Goal: Use online tool/utility: Use online tool/utility

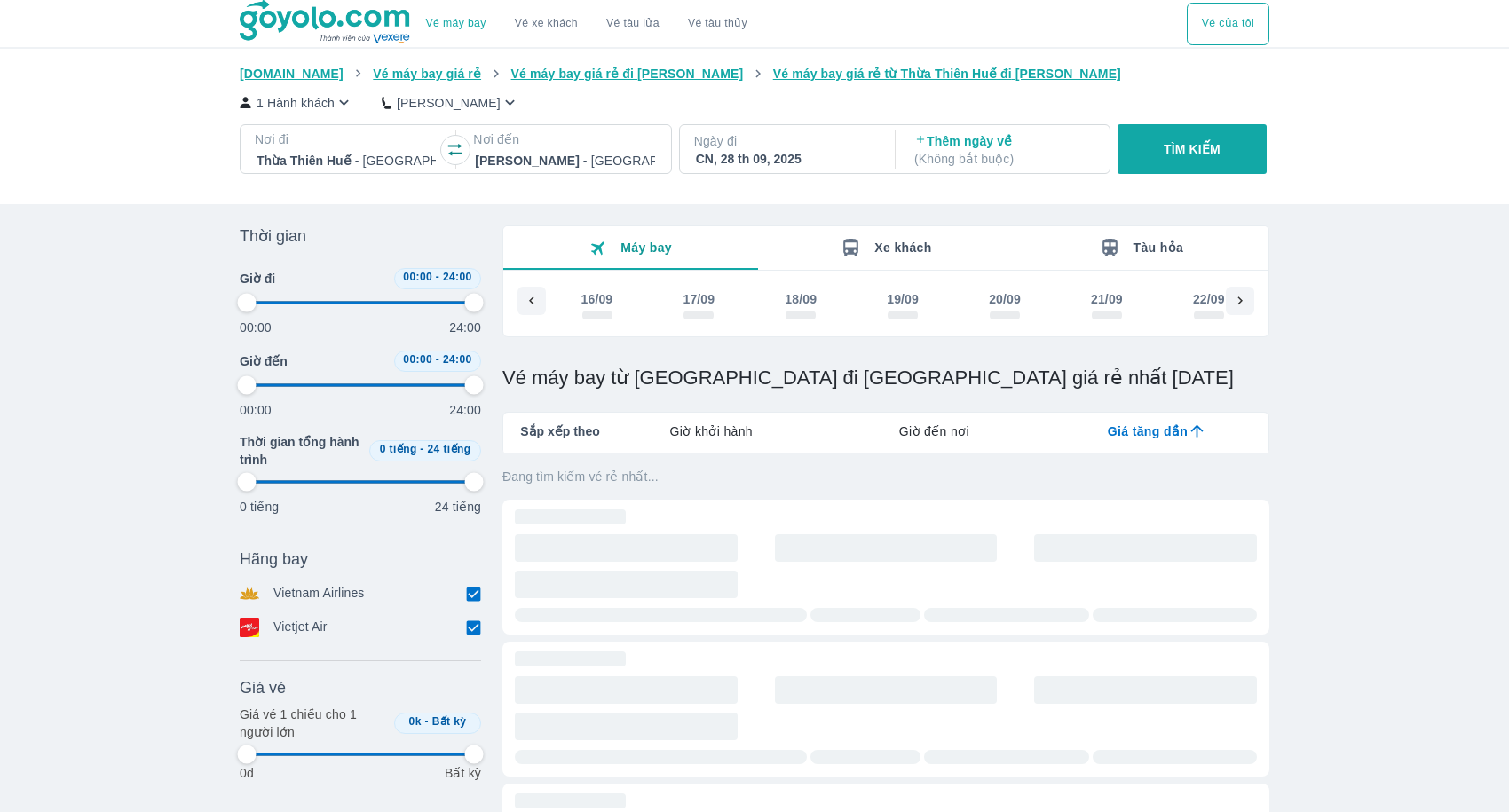
type input "97.9166666666667"
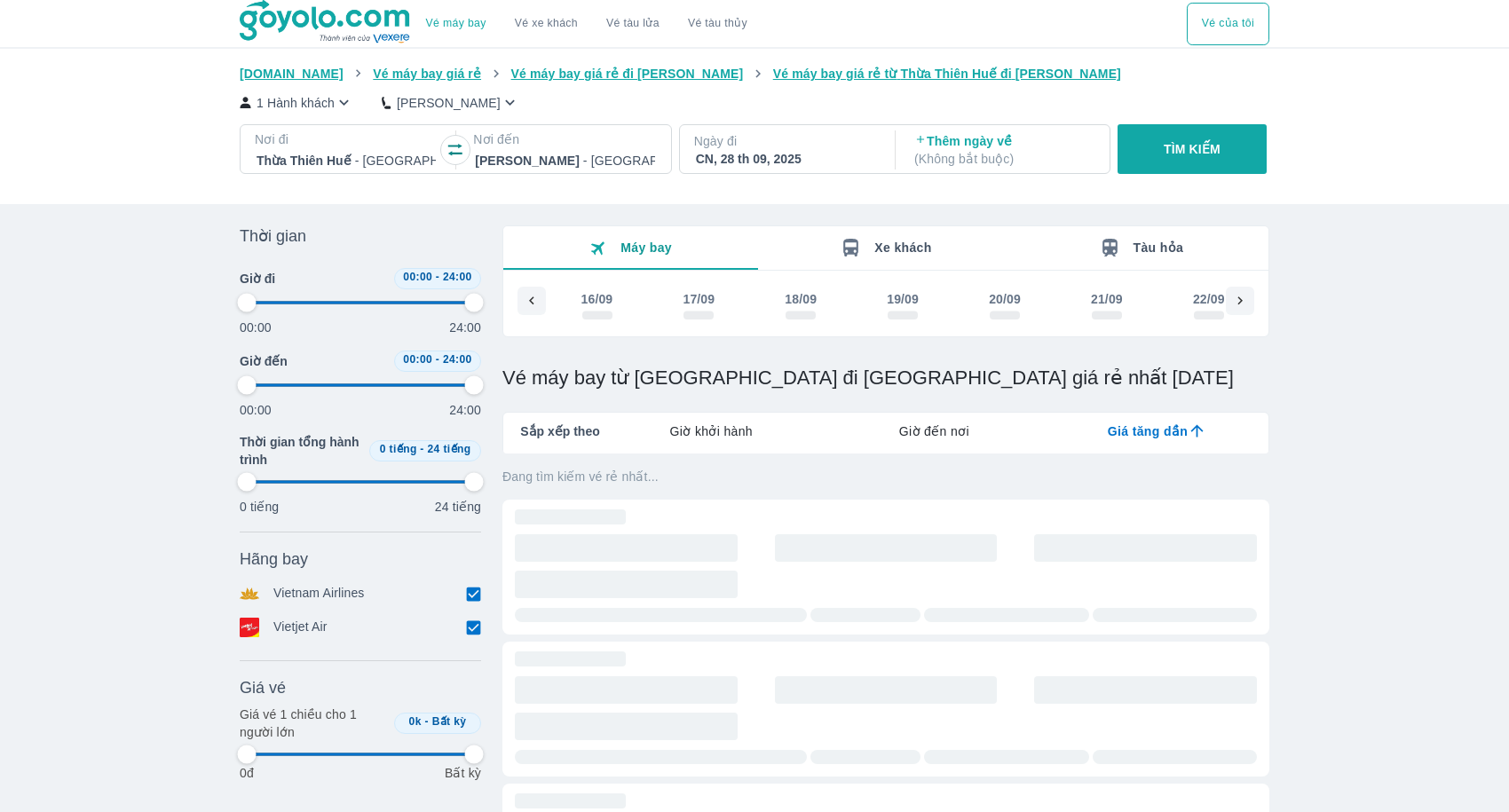
type input "97.9166666666667"
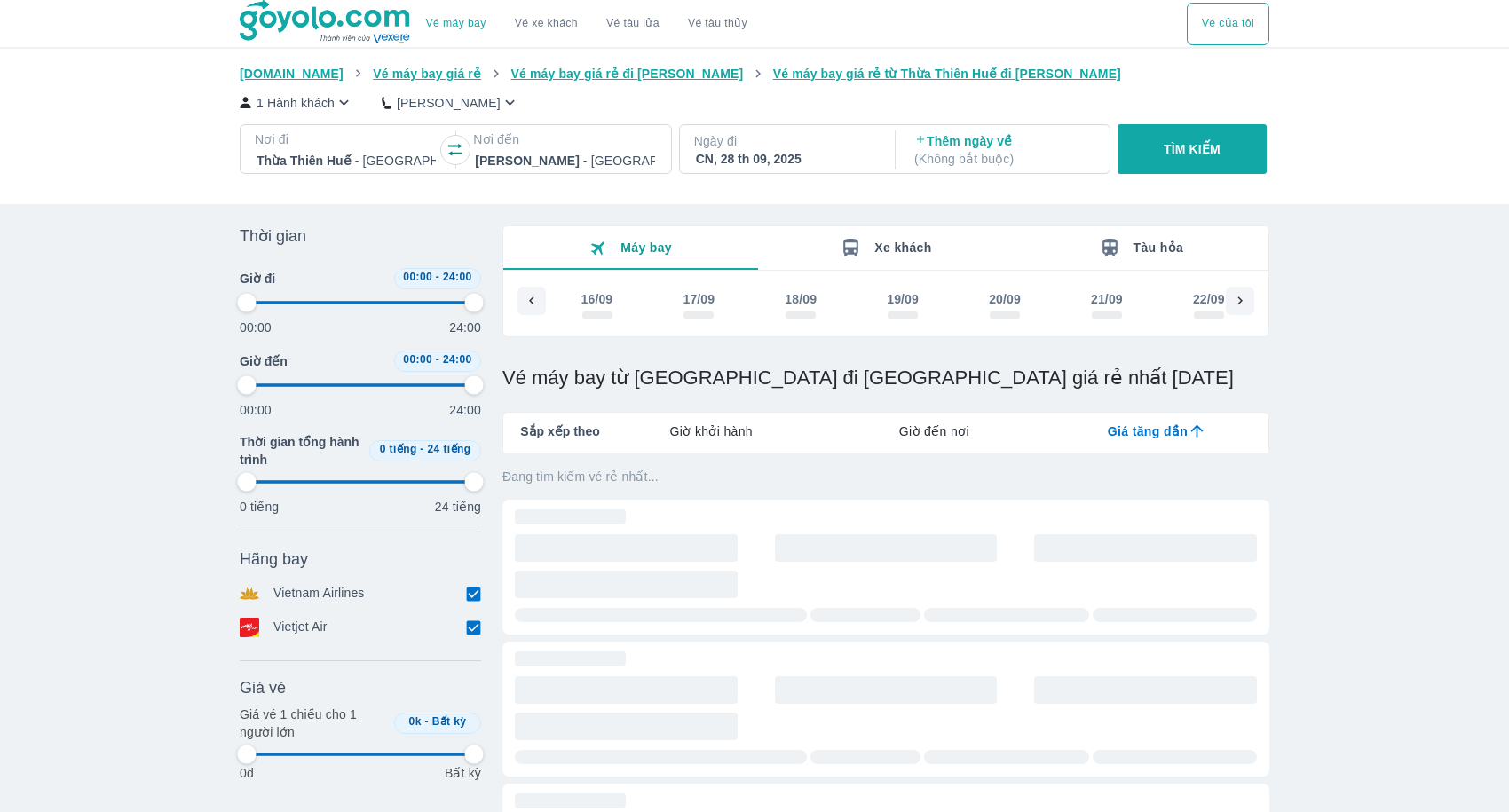
type input "97.9166666666667"
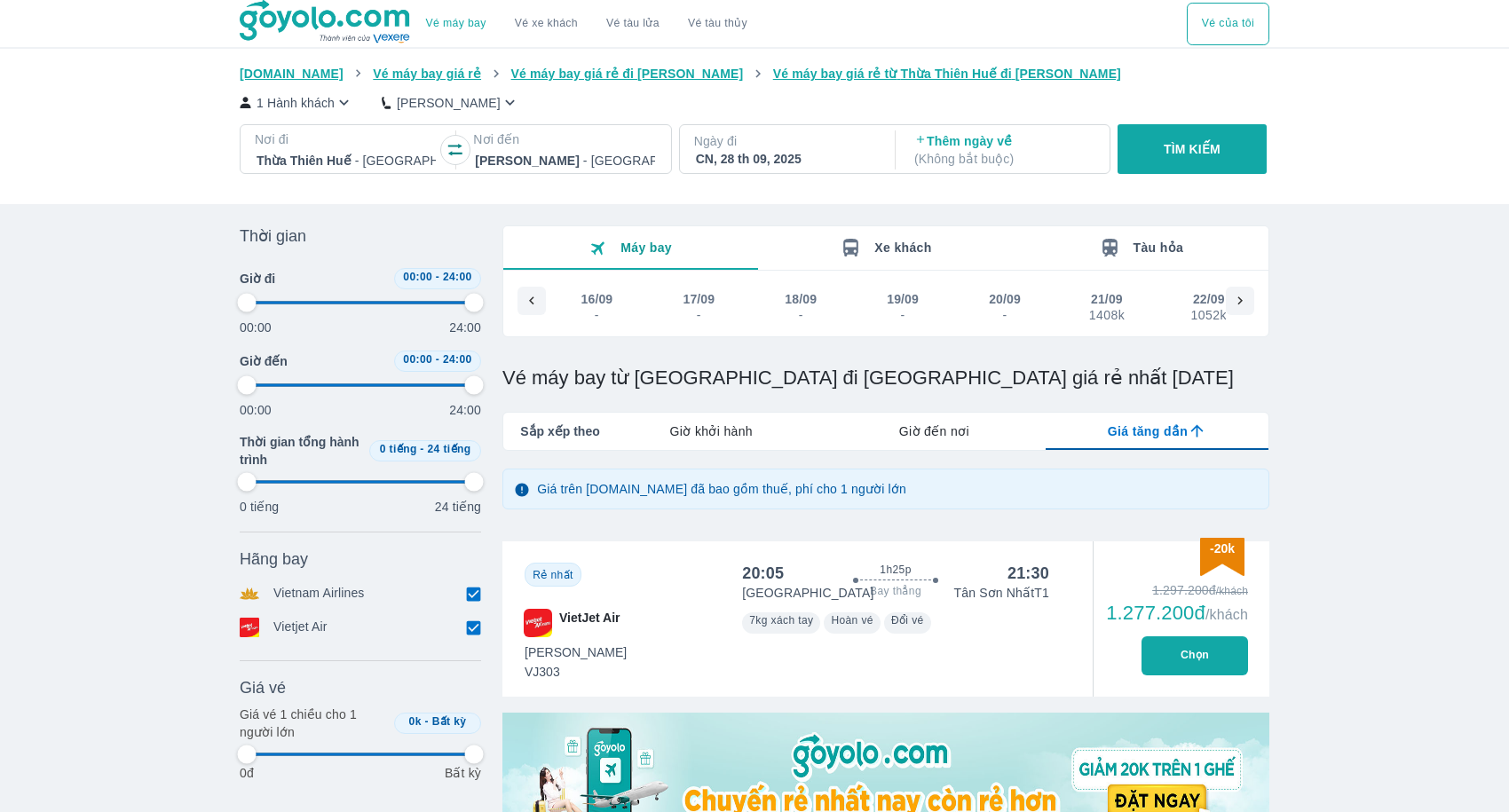
type input "97.9166666666667"
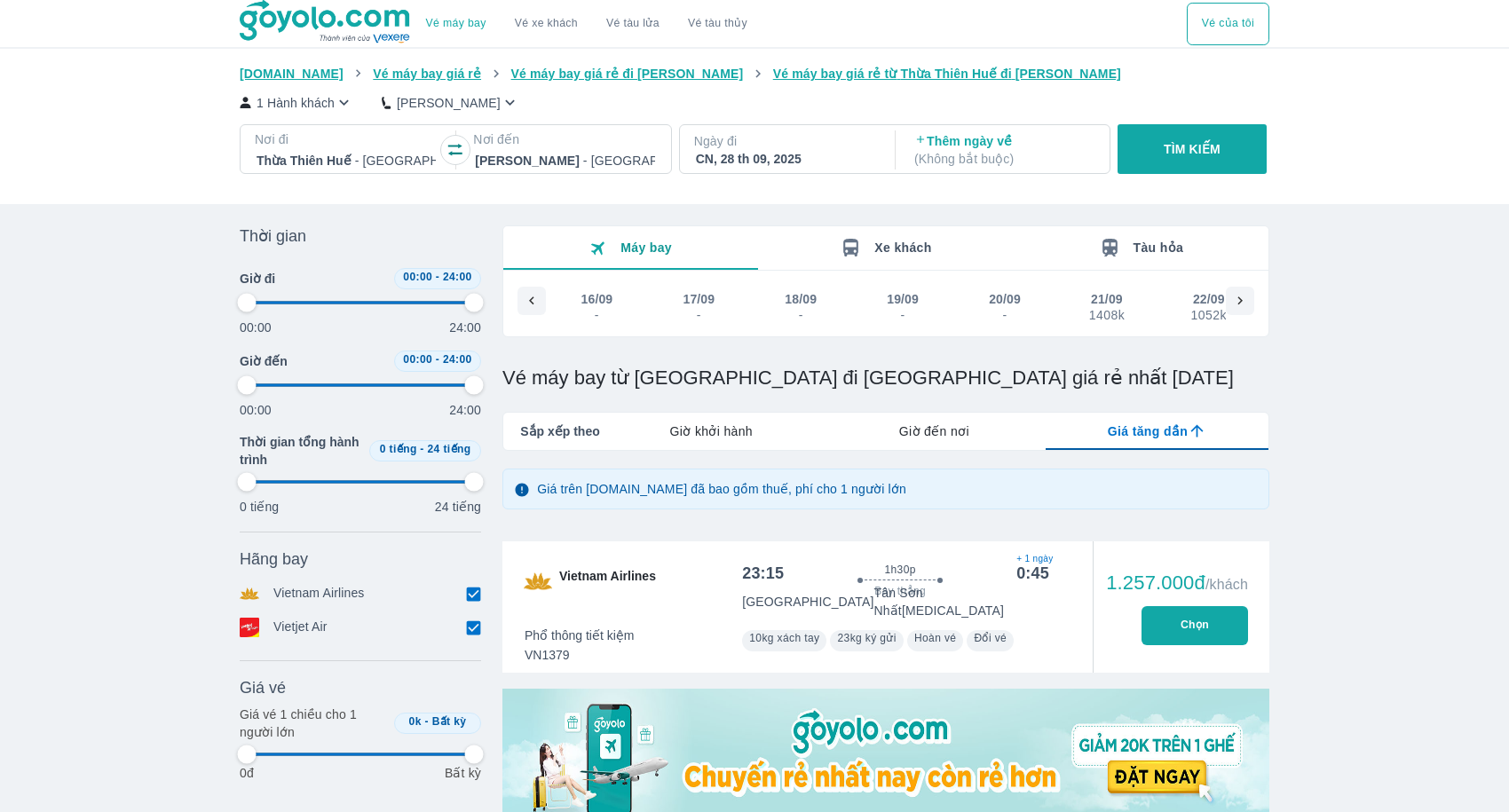
type input "97.9166666666667"
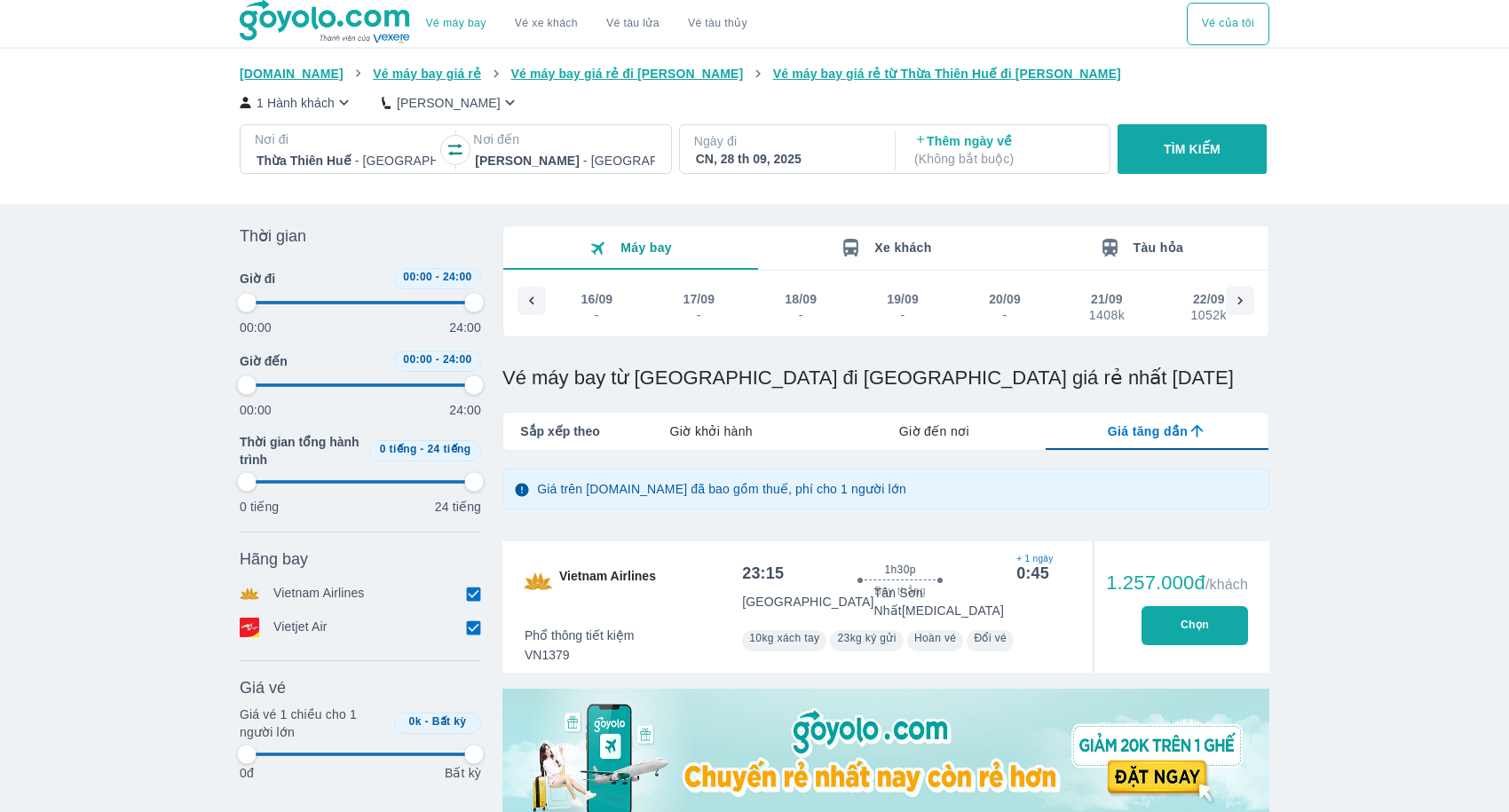
type input "97.9166666666667"
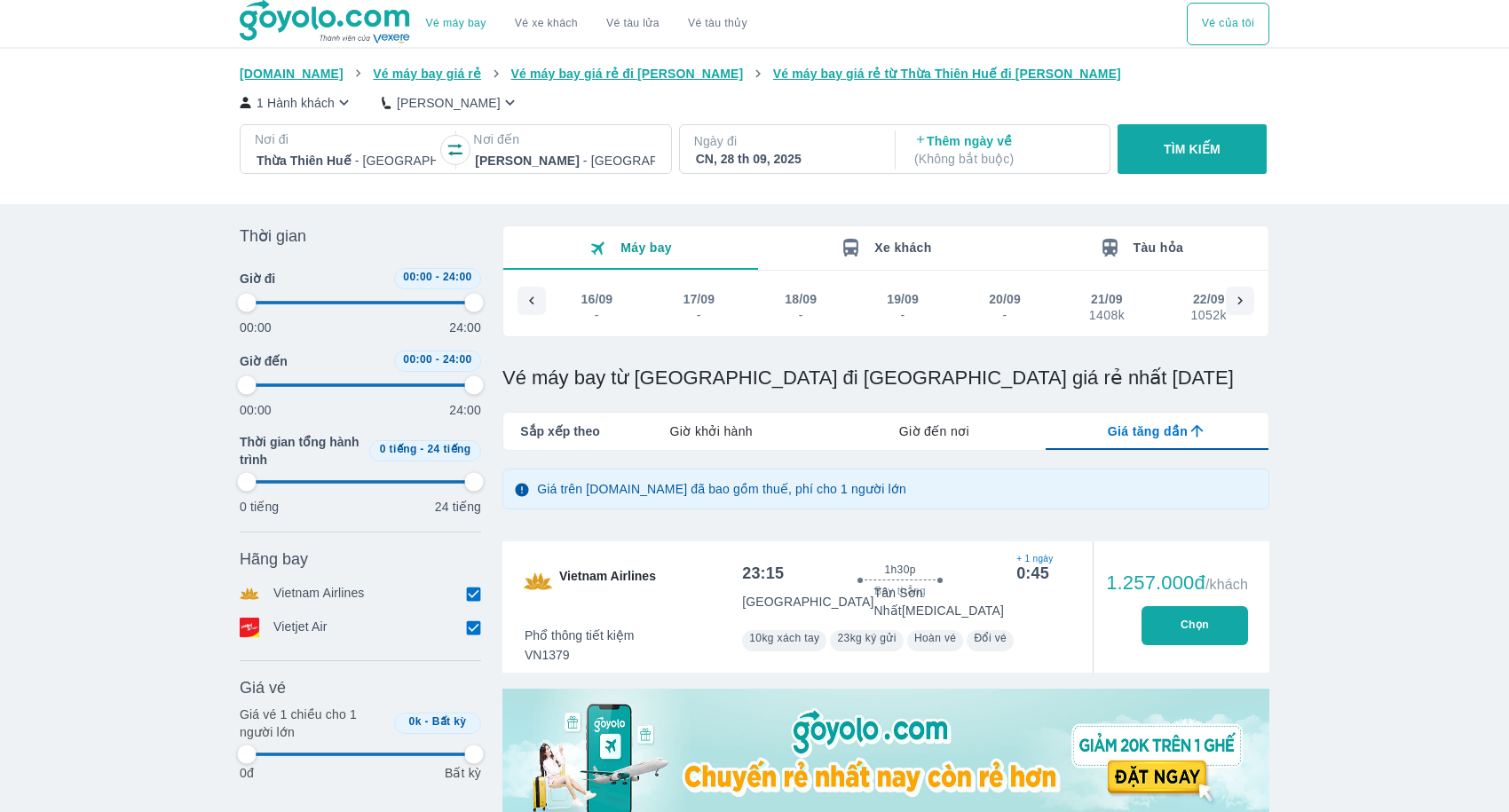
type input "97.9166666666667"
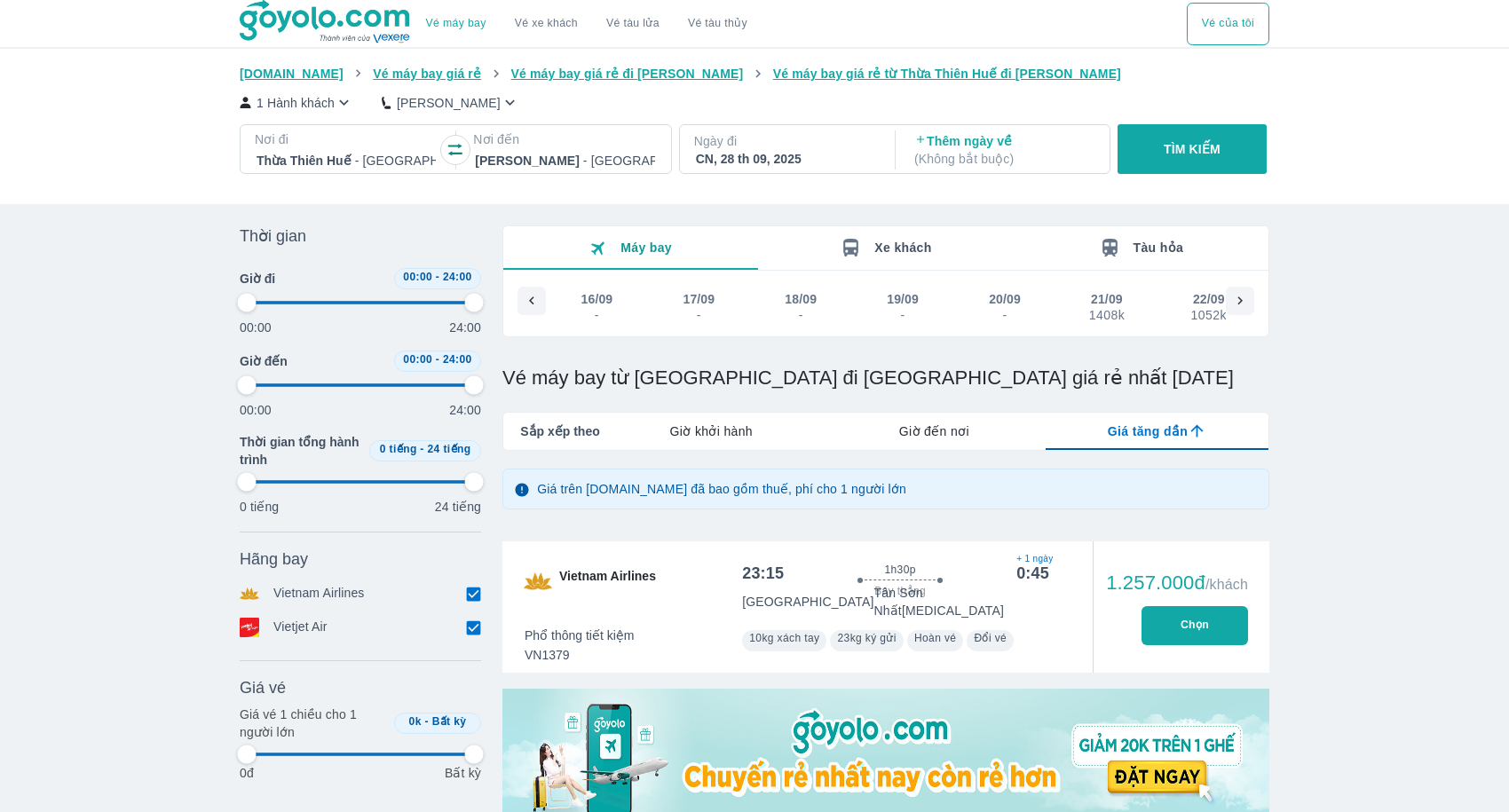
type input "97.9166666666667"
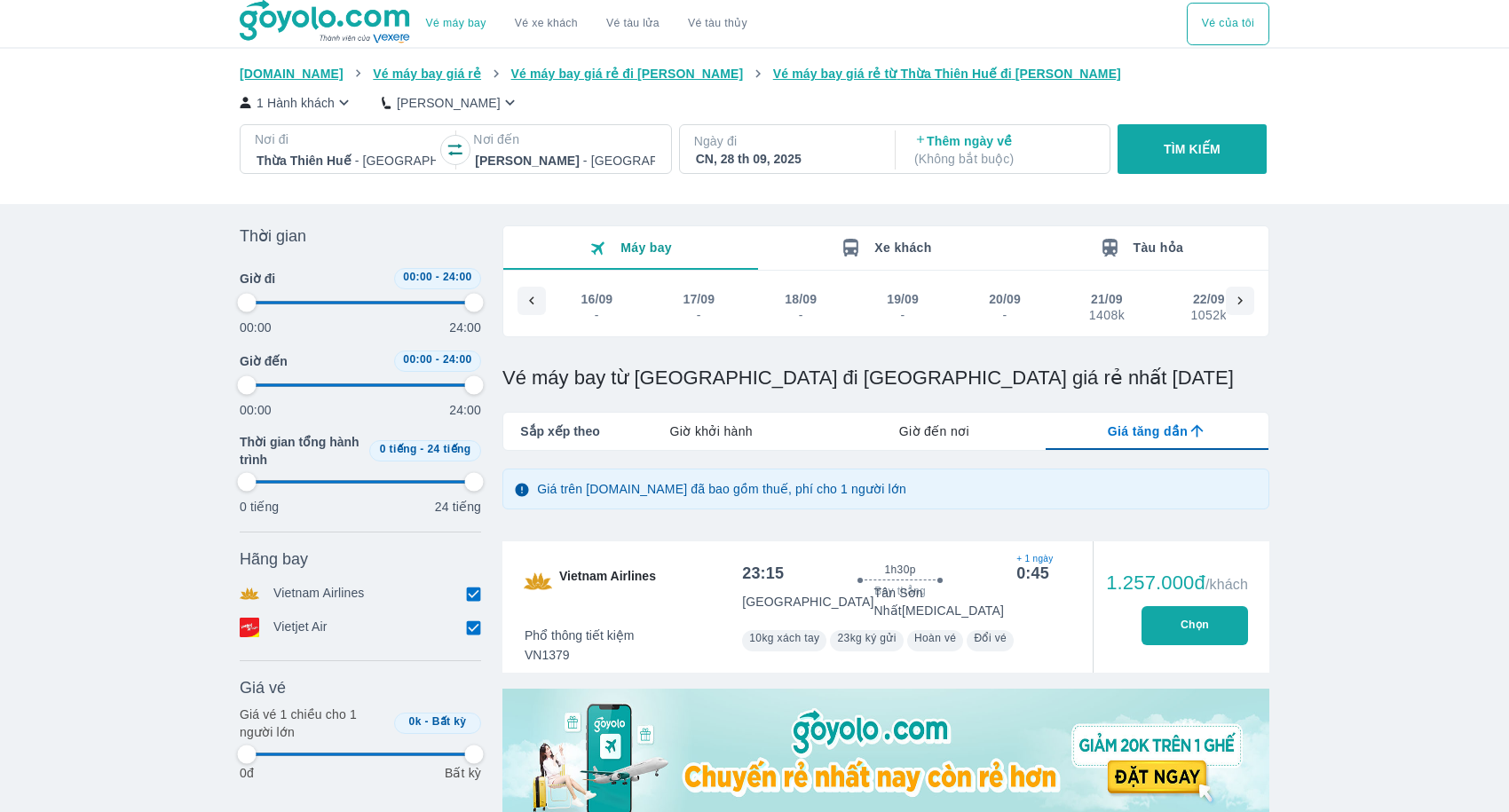
type input "97.9166666666667"
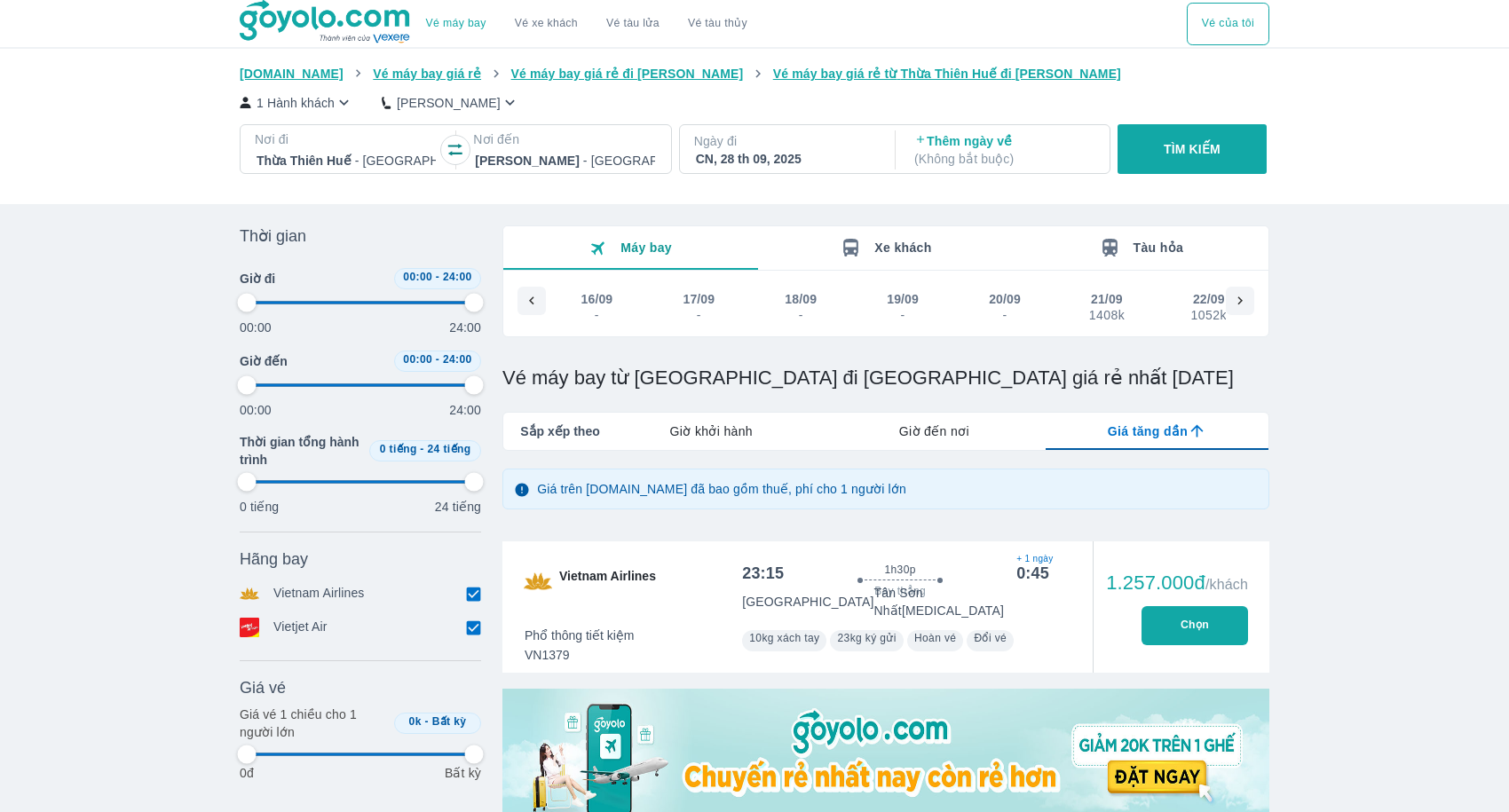
type input "97.9166666666667"
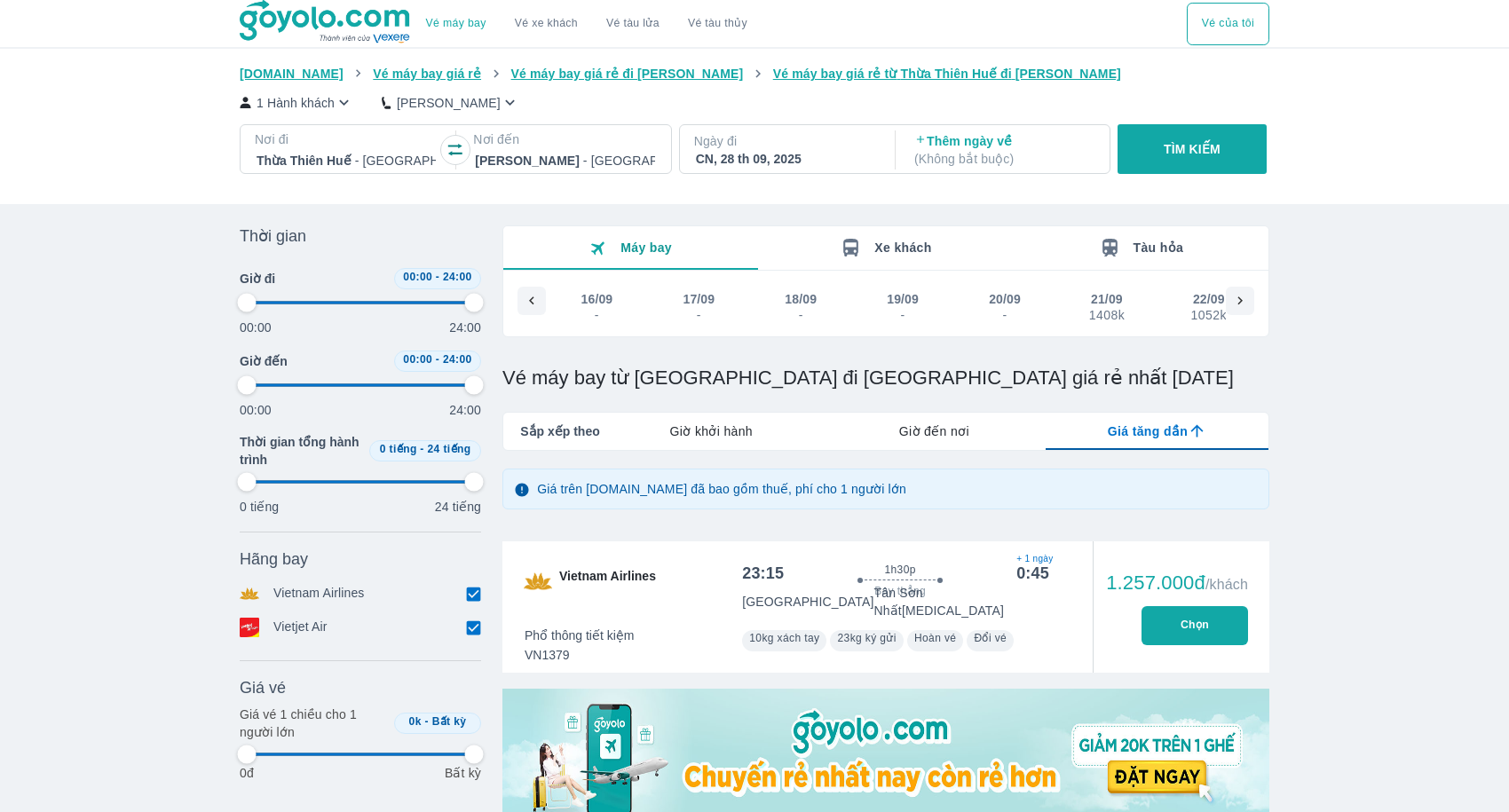
type input "97.9166666666667"
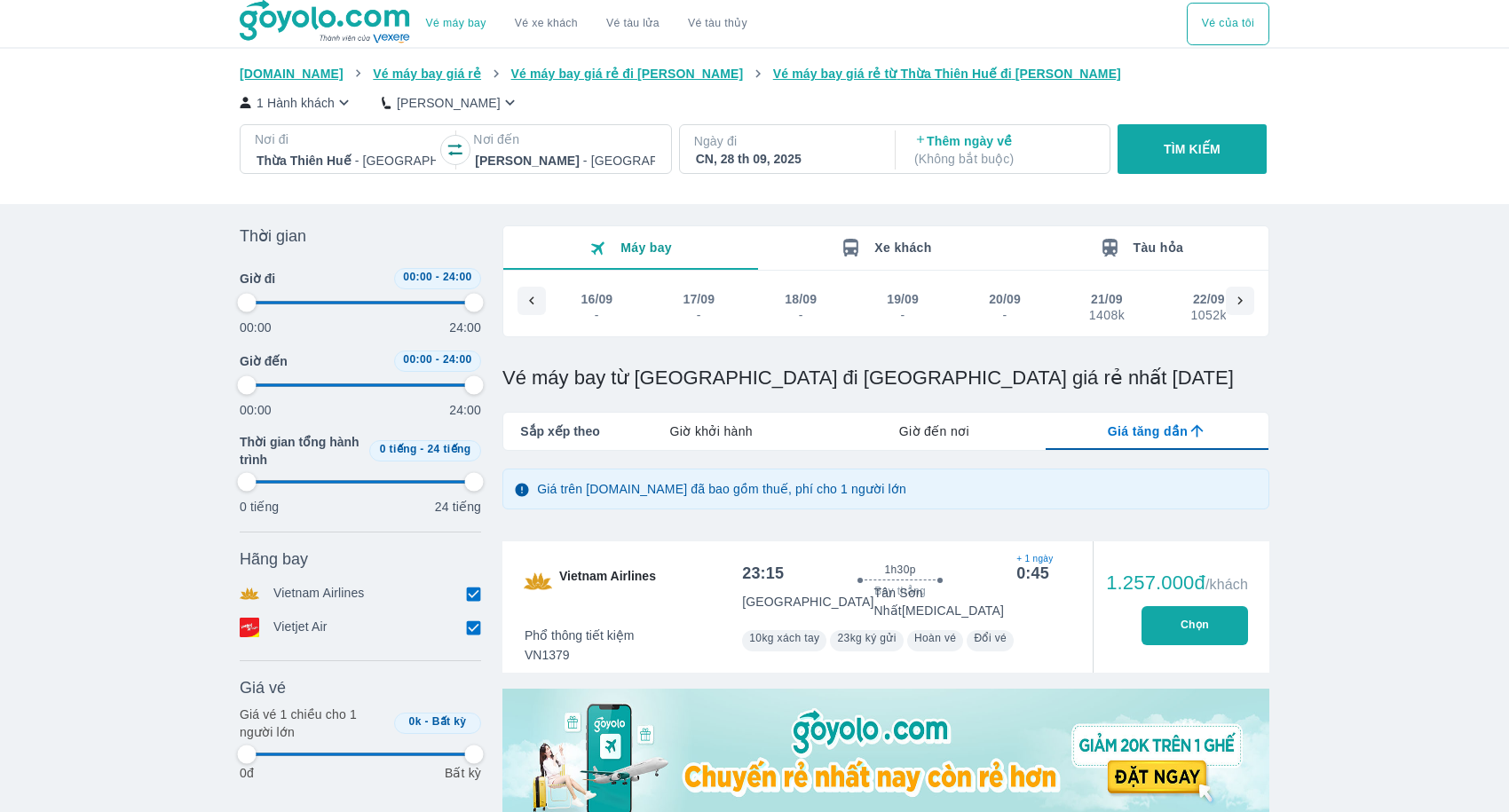
type input "97.9166666666667"
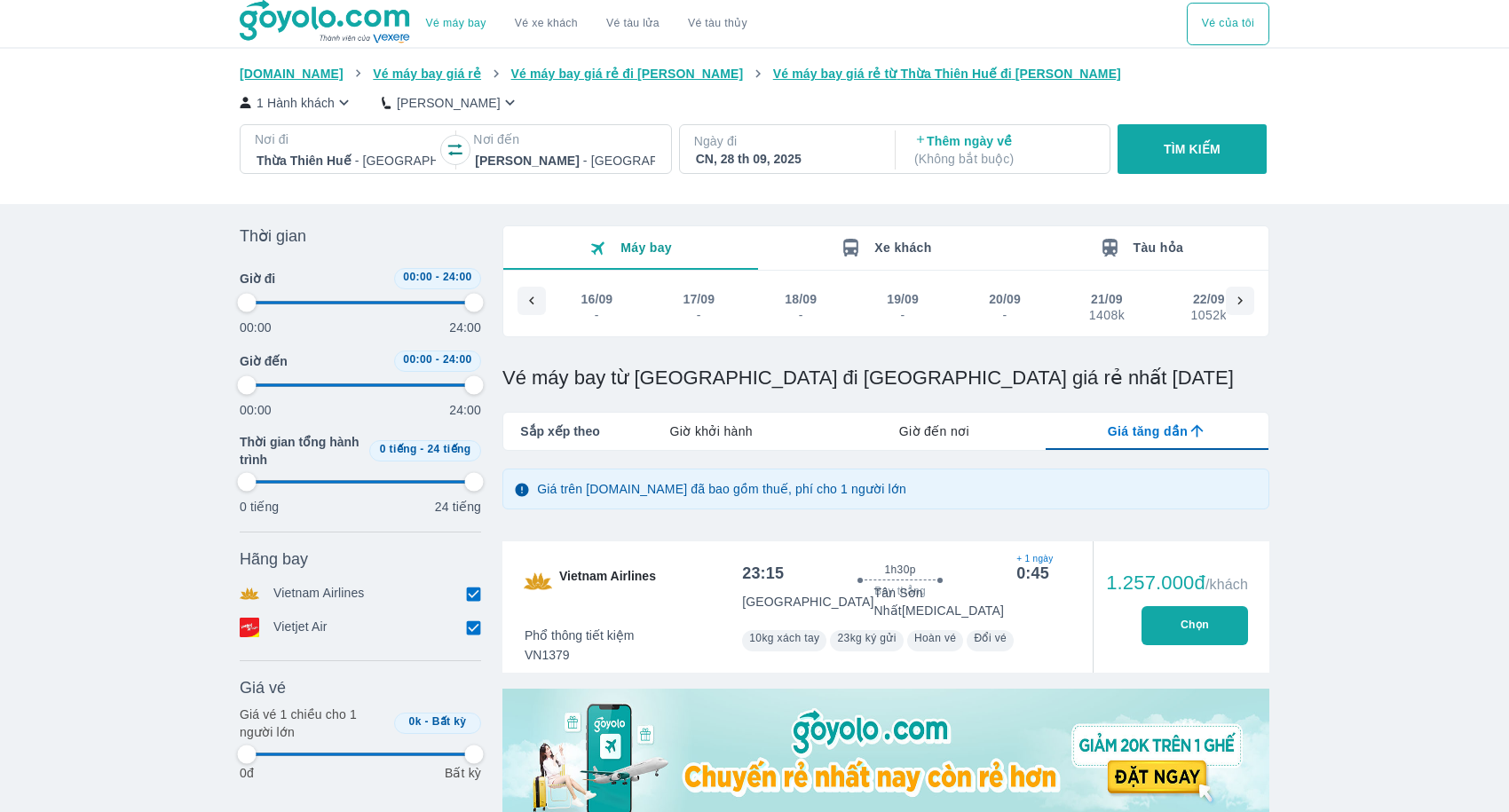
type input "97.9166666666667"
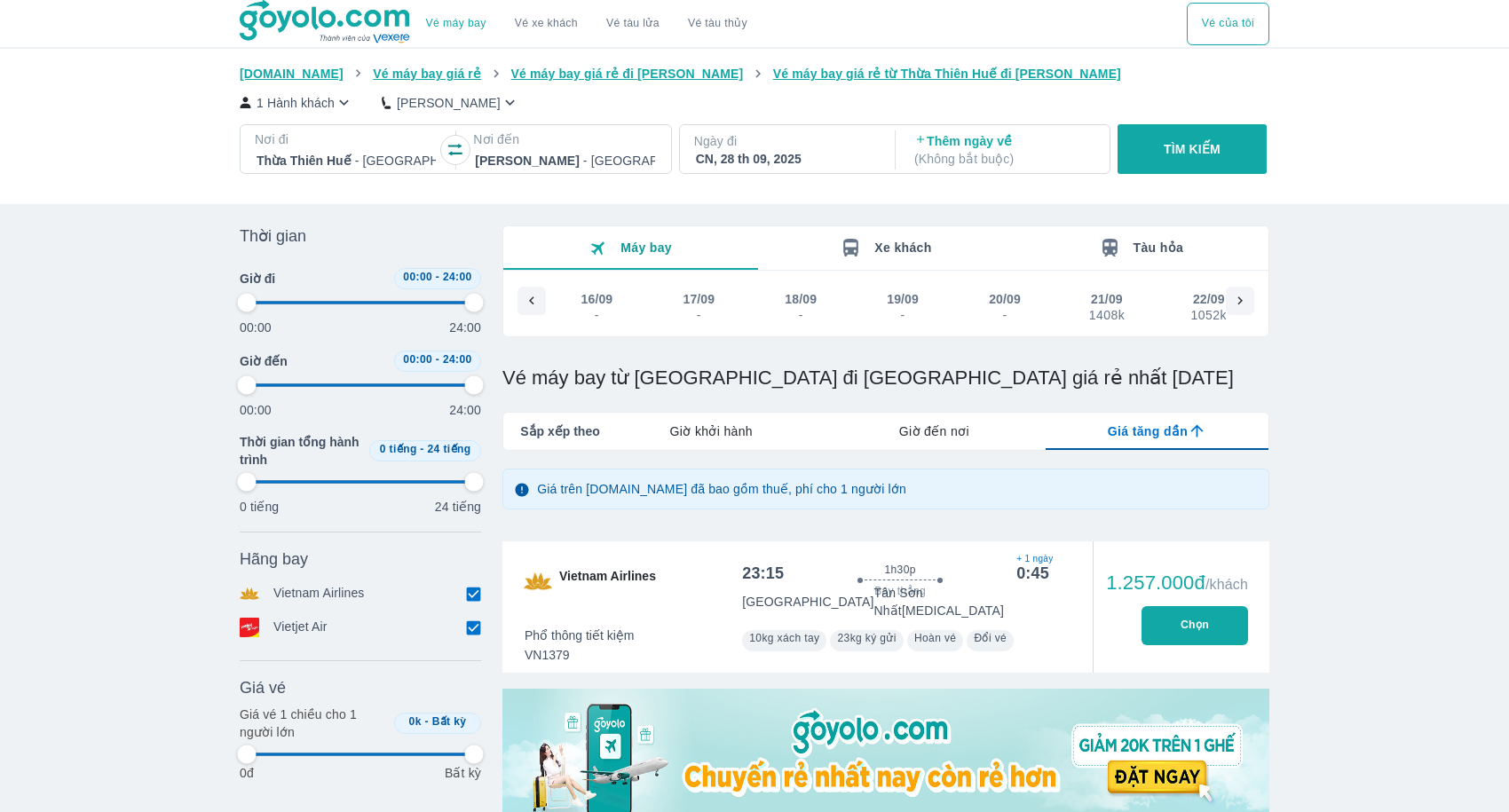
type input "97.9166666666667"
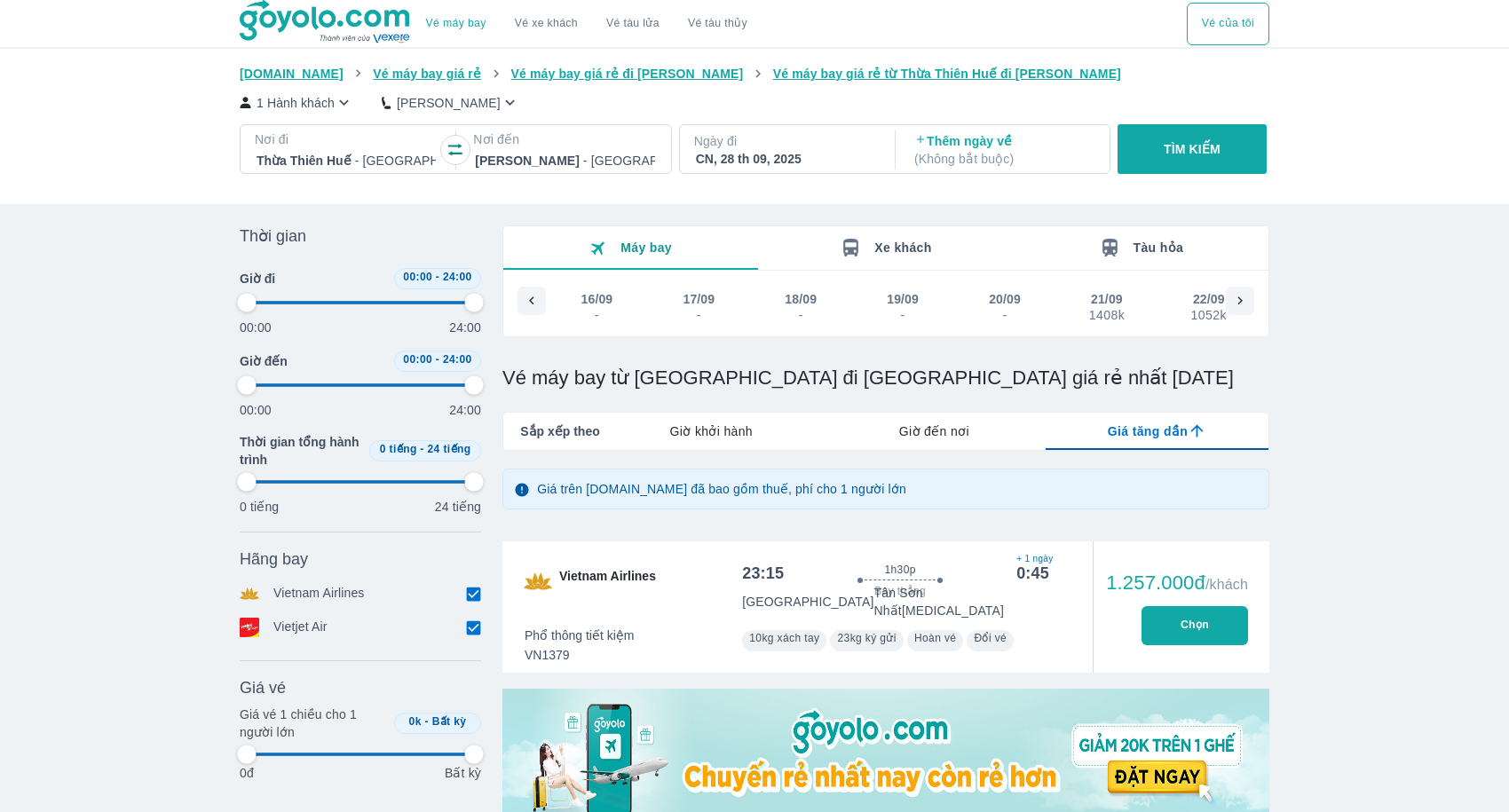
type input "97.9166666666667"
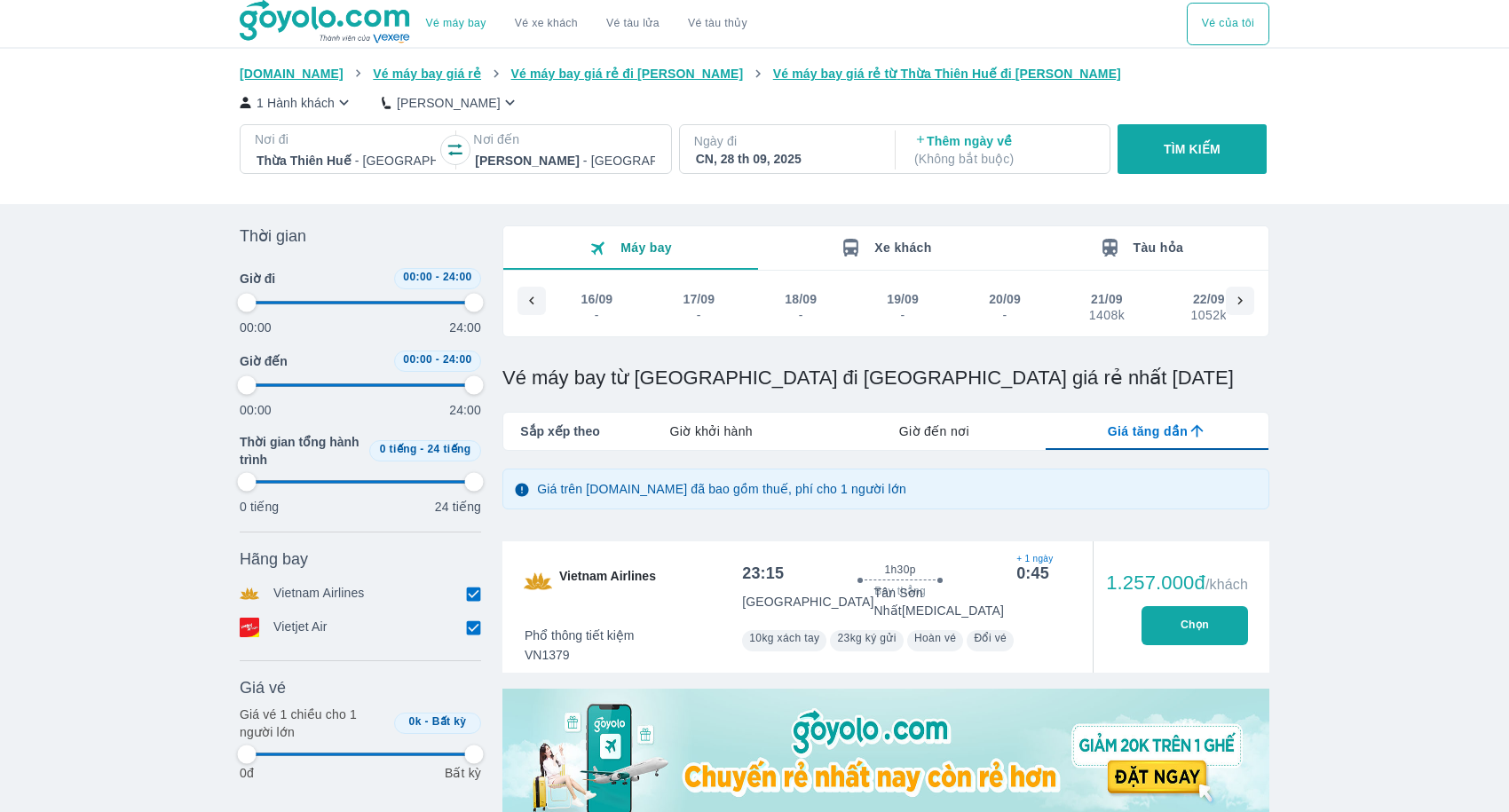
type input "97.9166666666667"
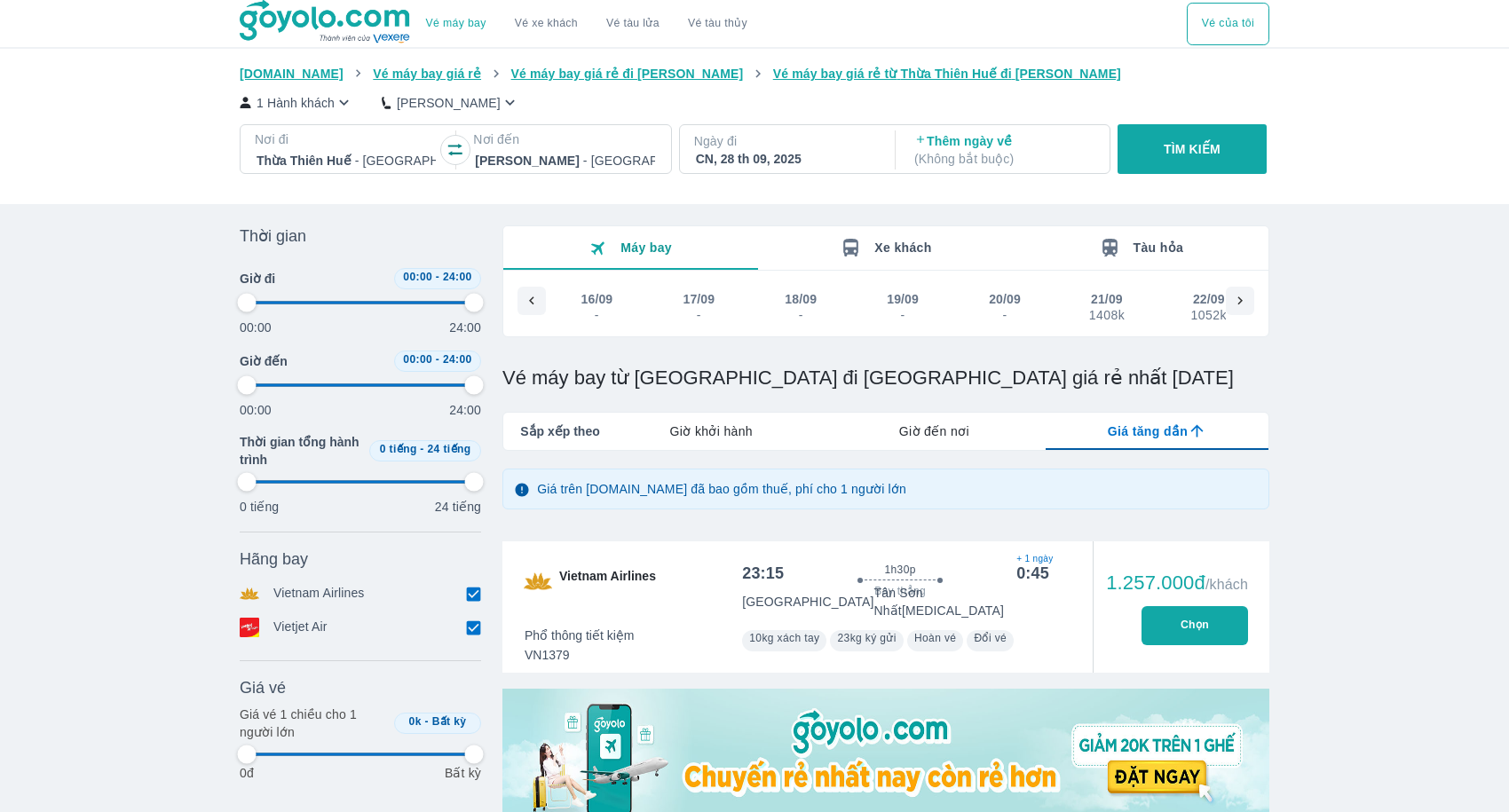
type input "97.9166666666667"
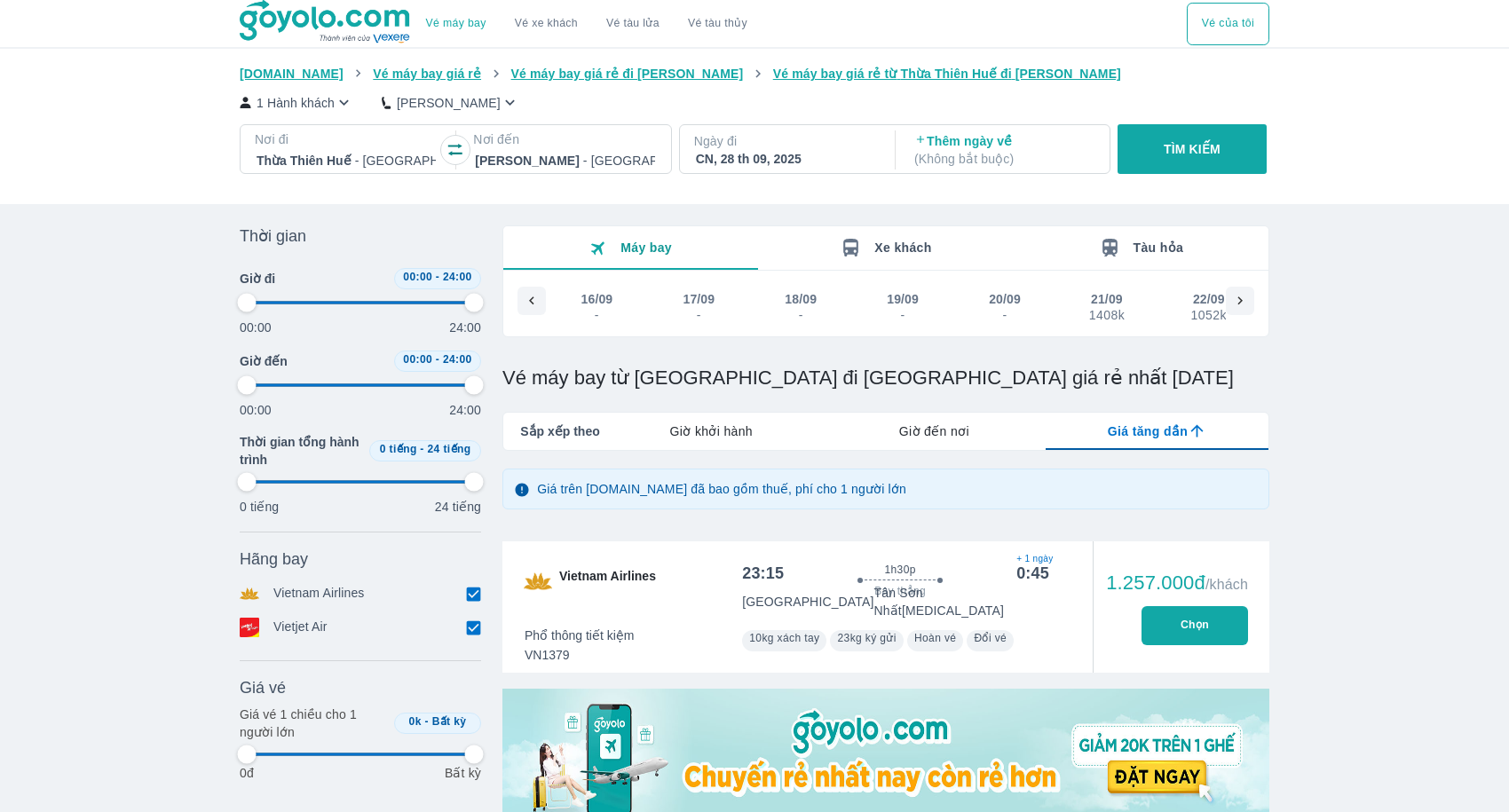
type input "97.9166666666667"
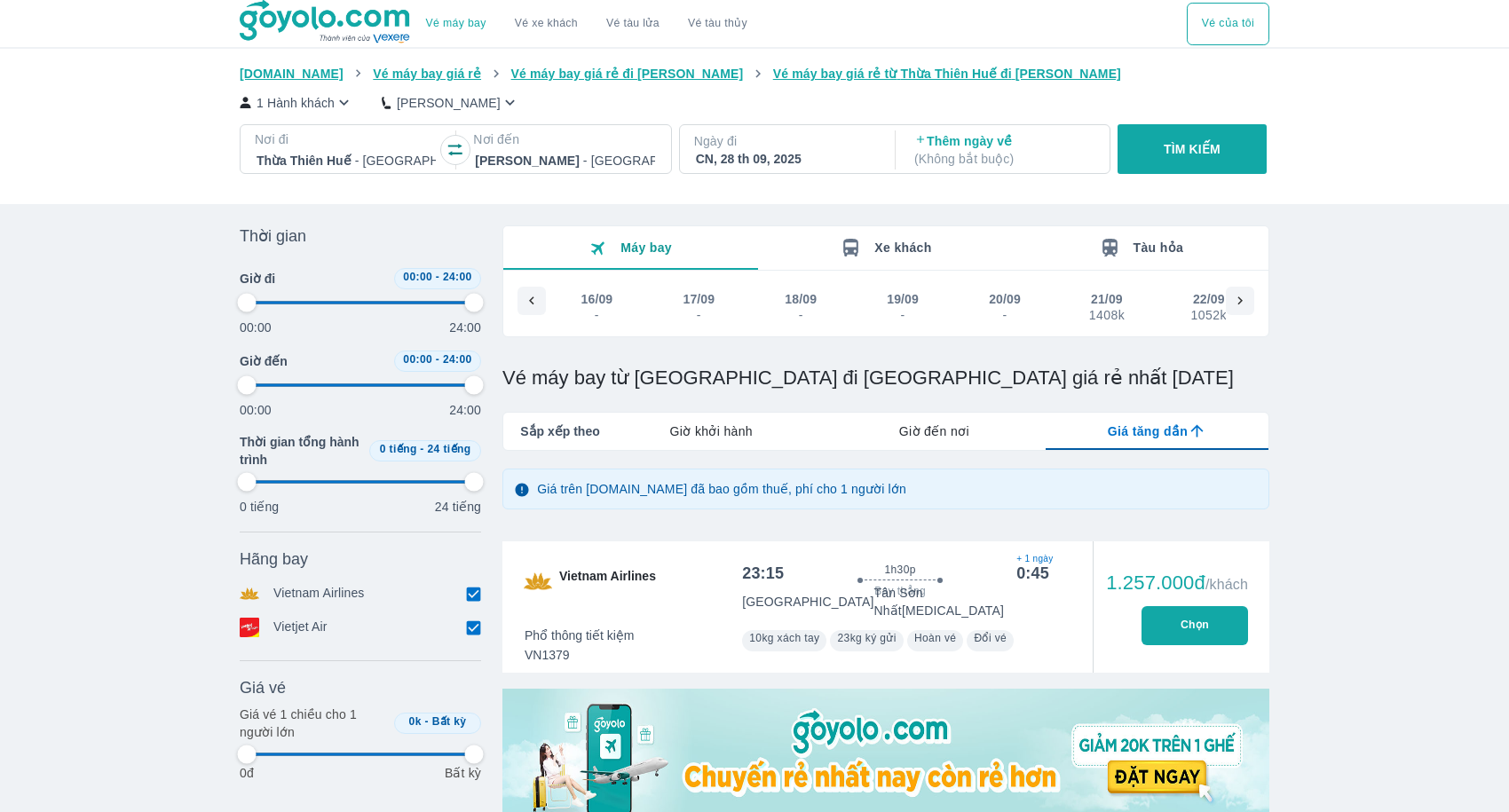
type input "97.9166666666667"
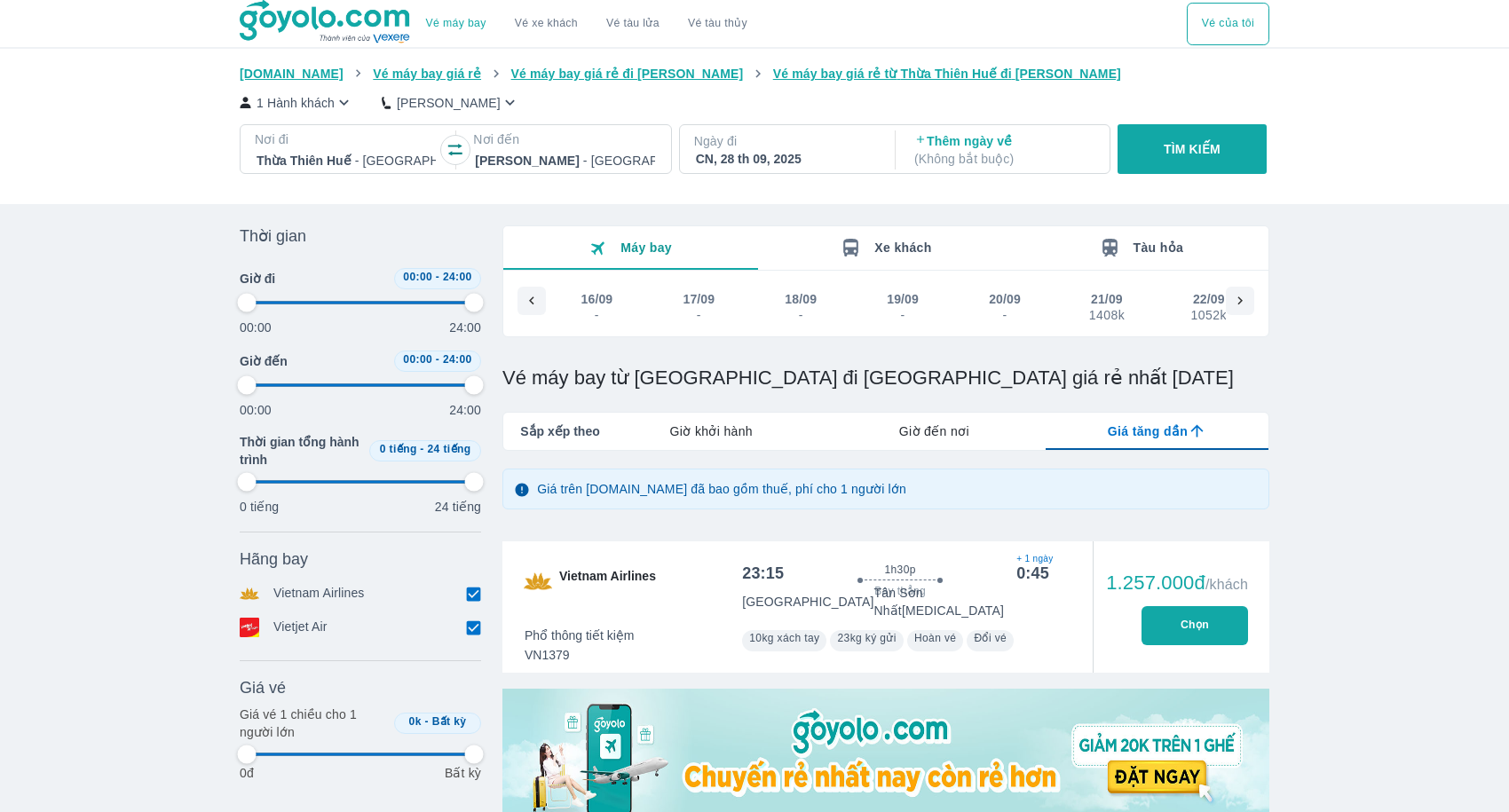
type input "97.9166666666667"
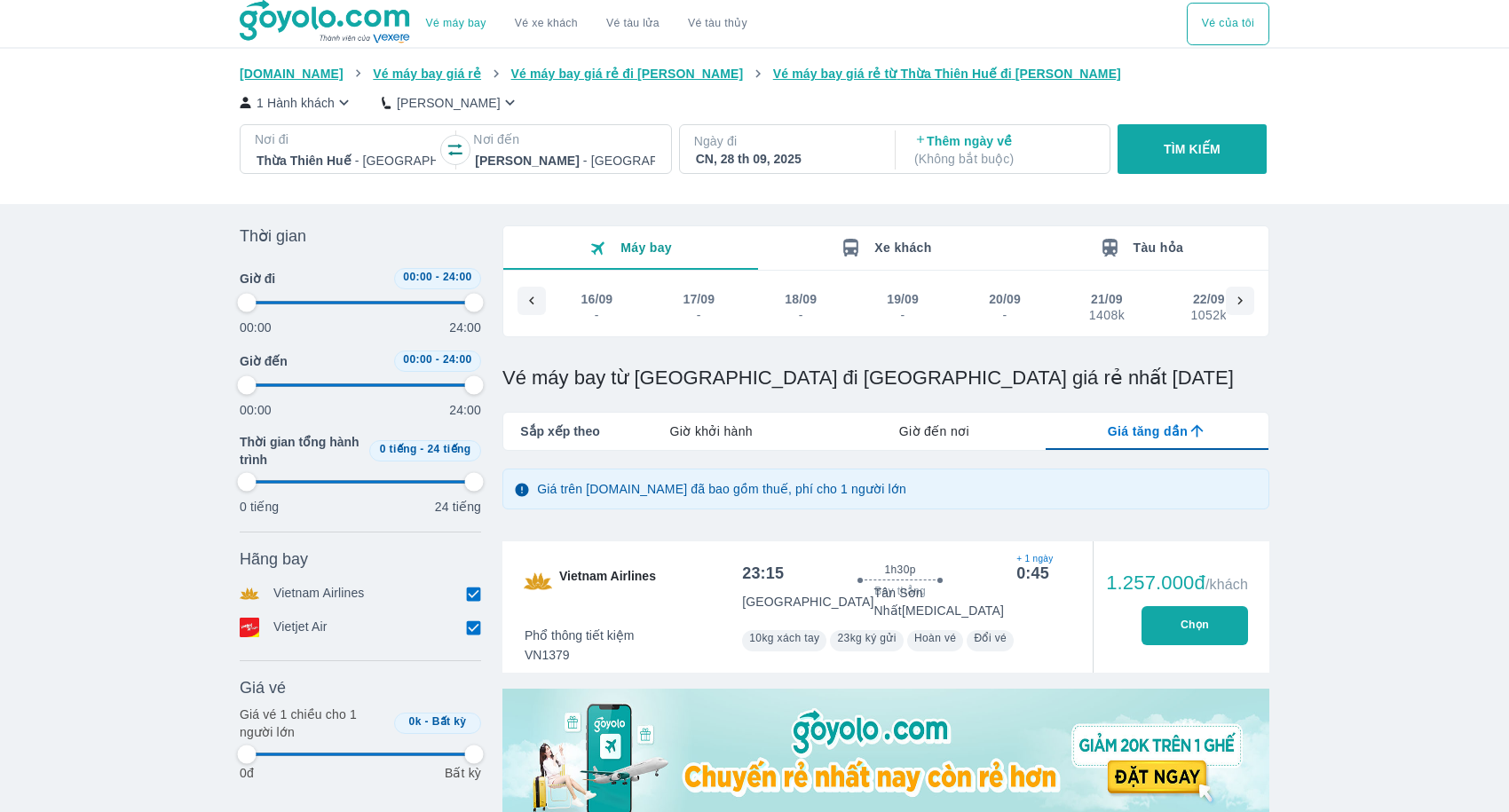
type input "97.9166666666667"
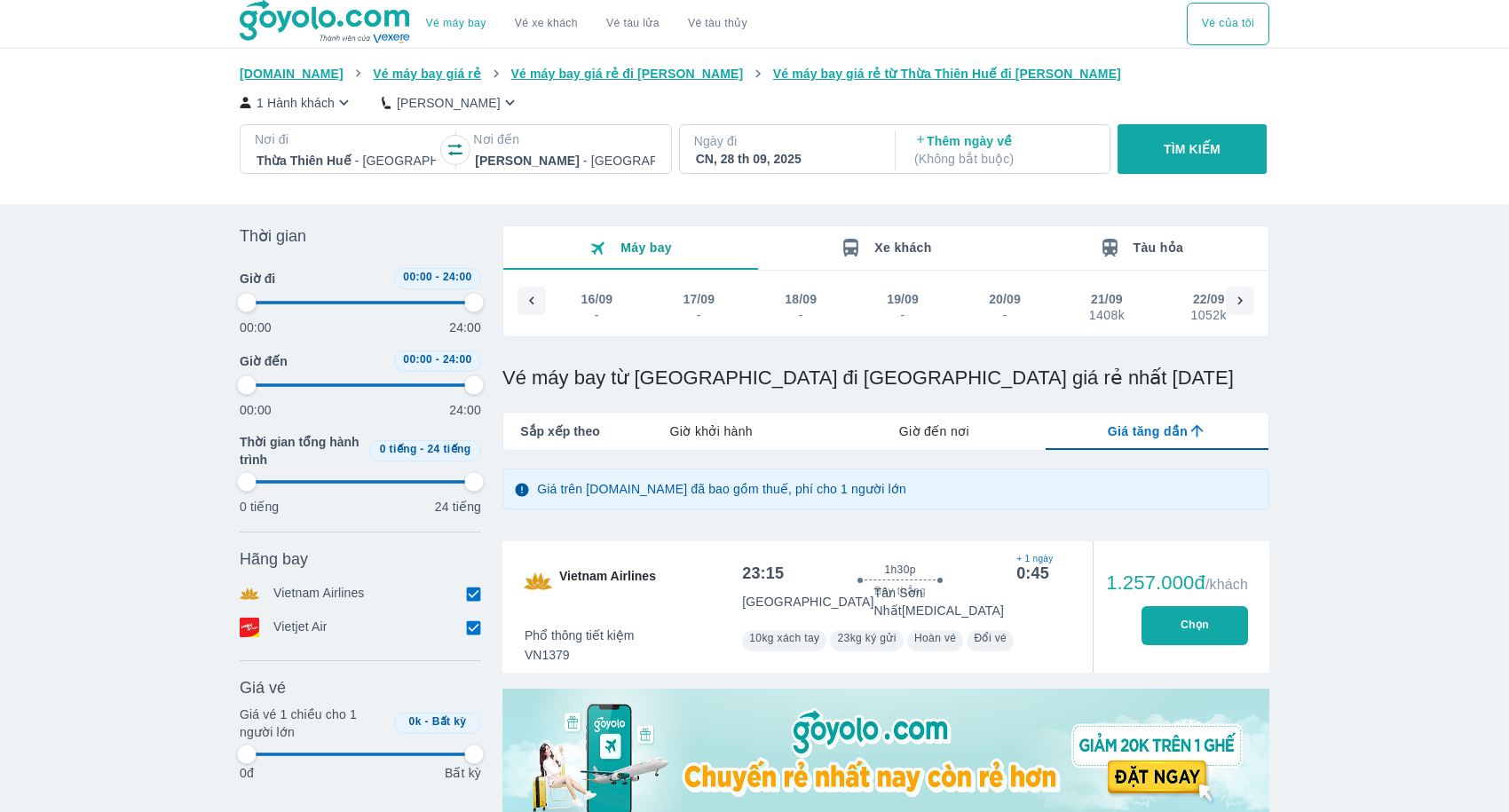
type input "97.9166666666667"
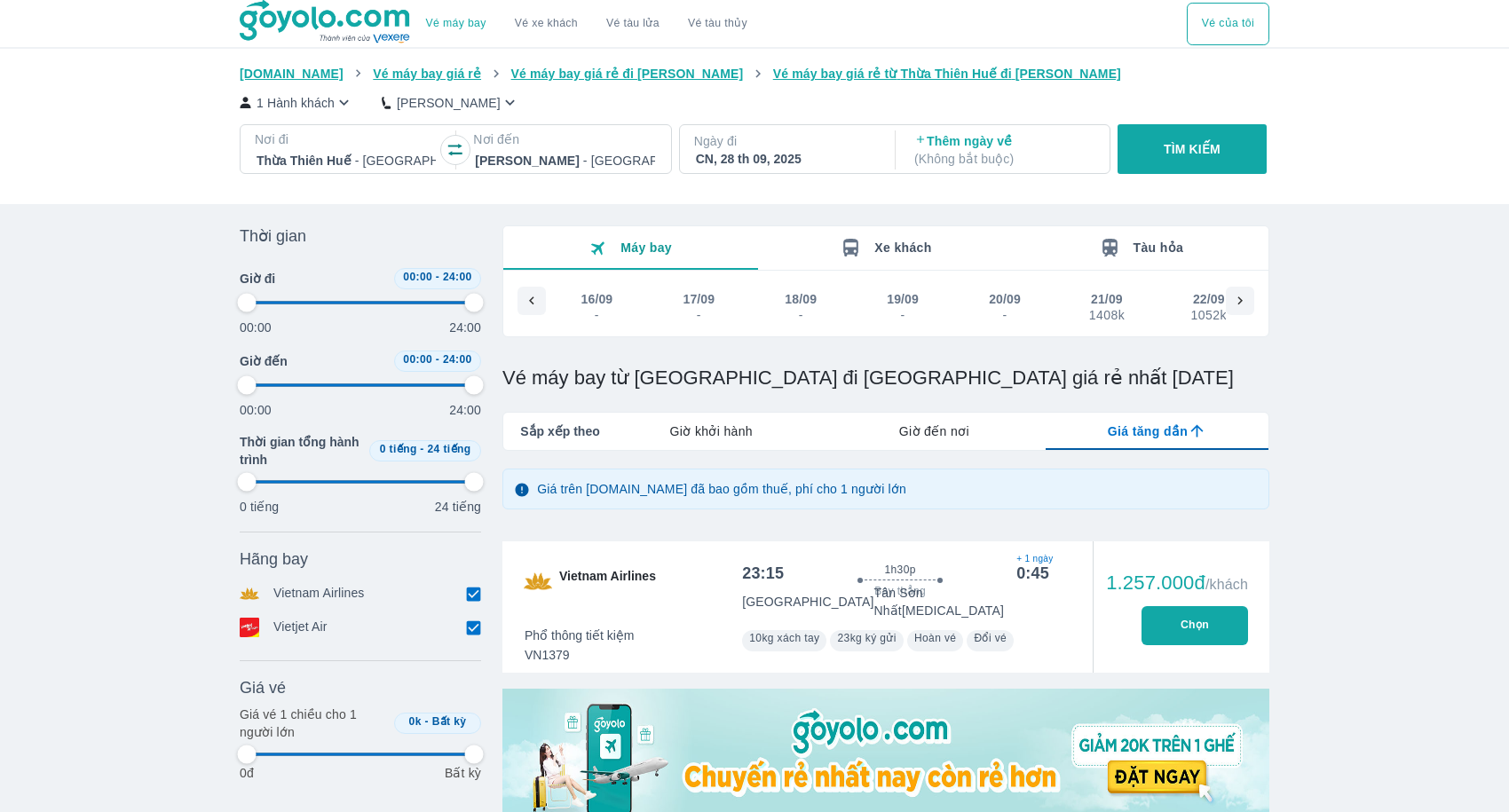
type input "97.9166666666667"
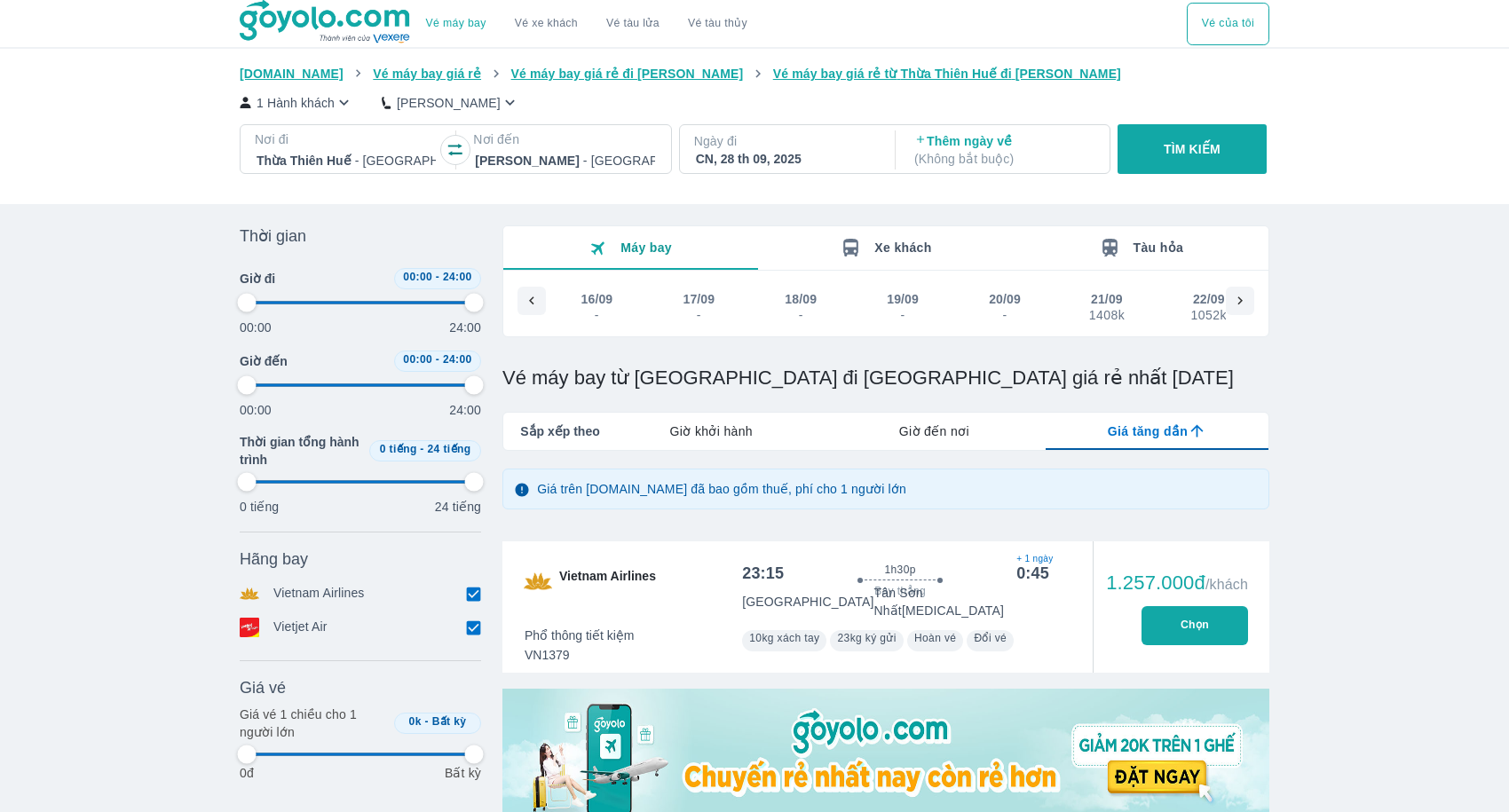
type input "97.9166666666667"
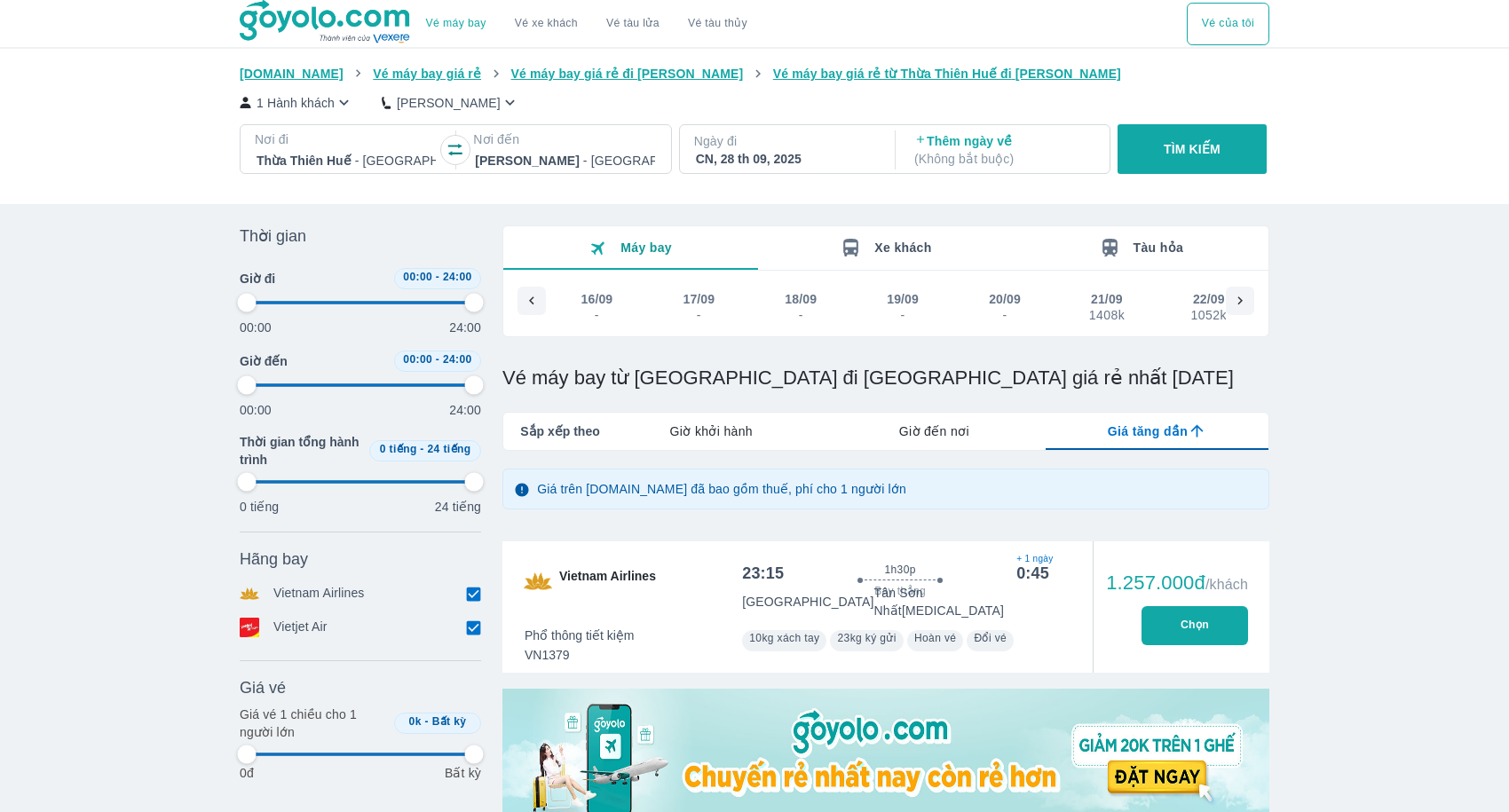
type input "97.9166666666667"
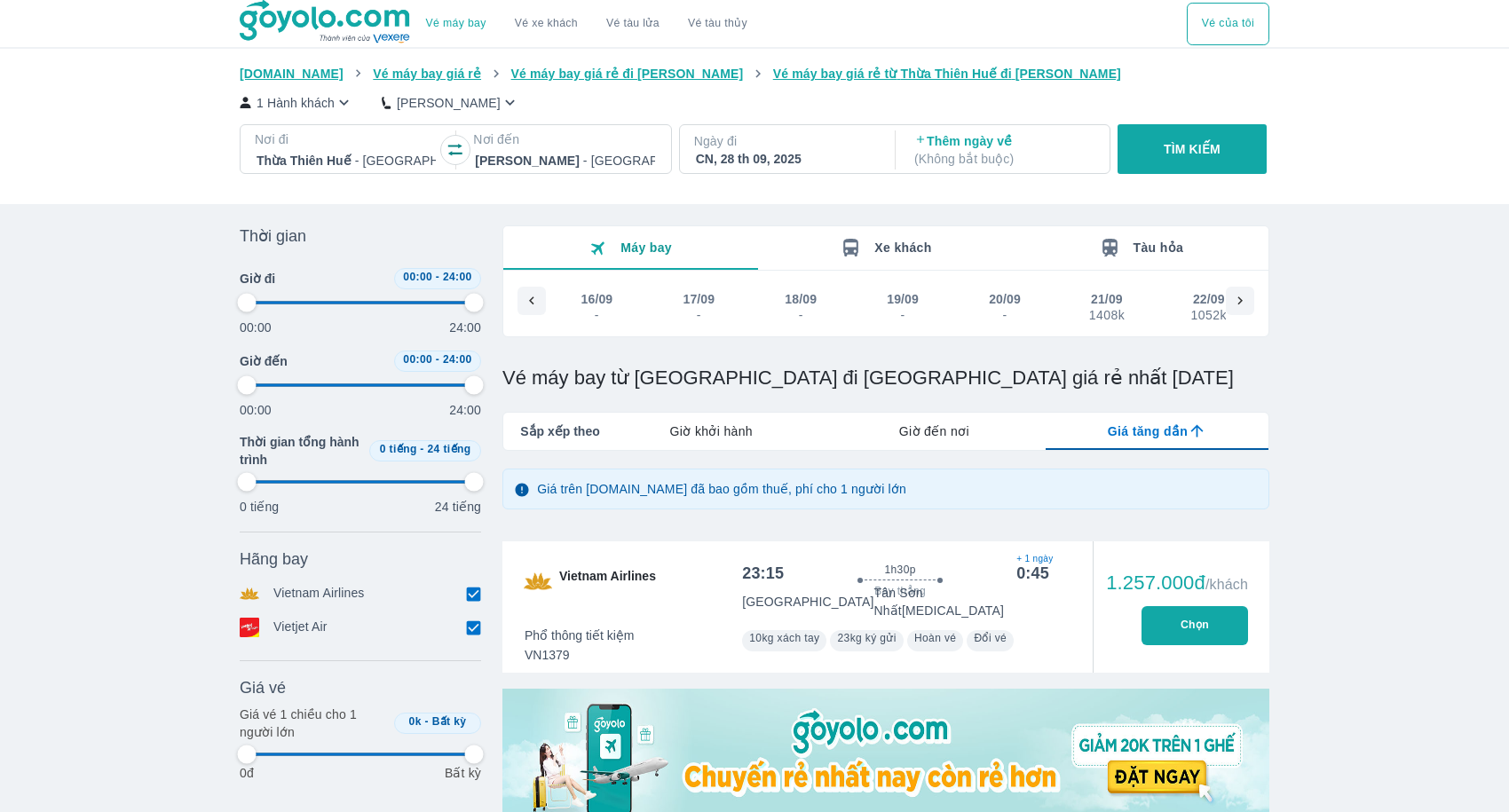
type input "97.9166666666667"
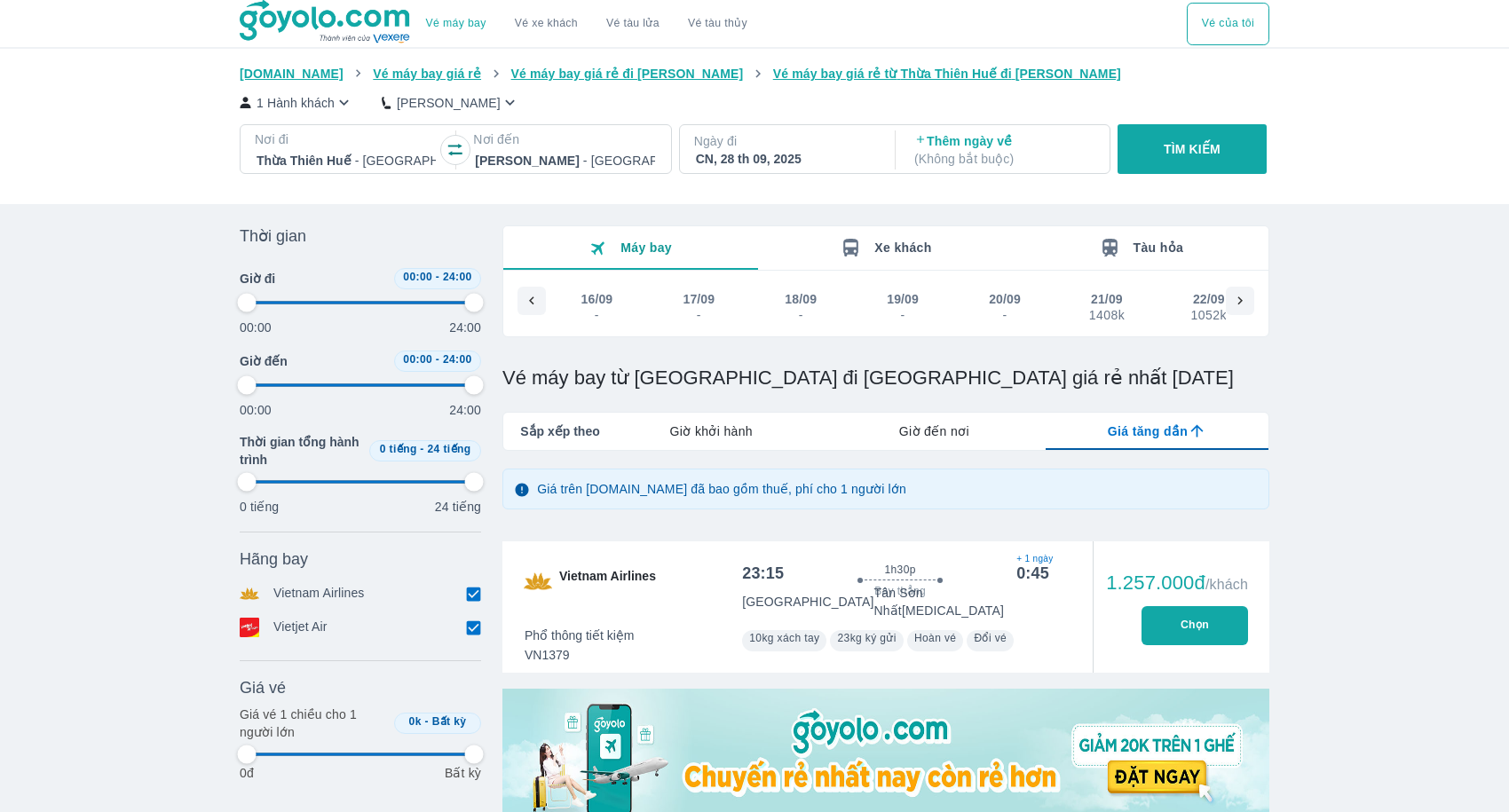
type input "97.9166666666667"
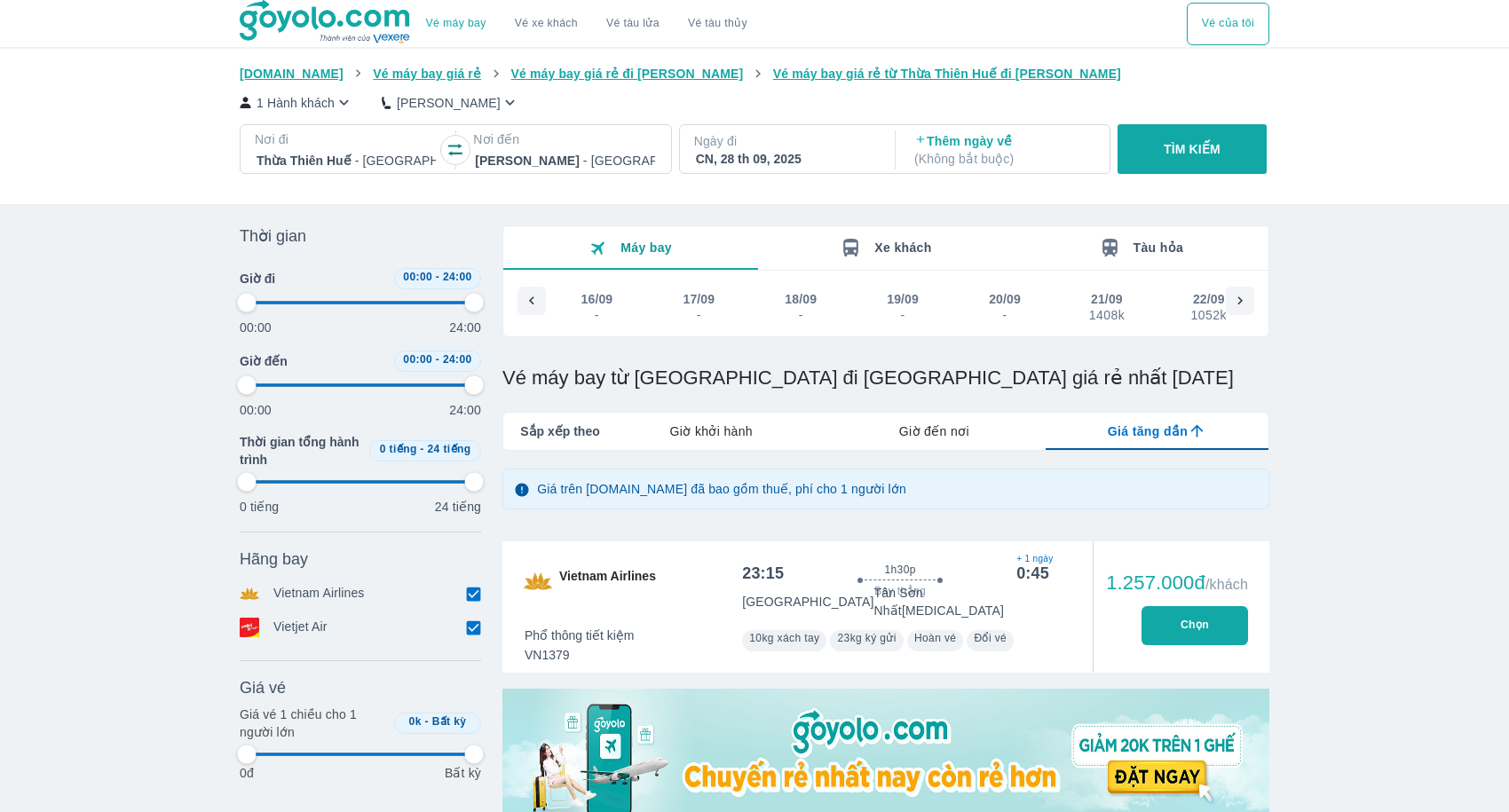
type input "97.9166666666667"
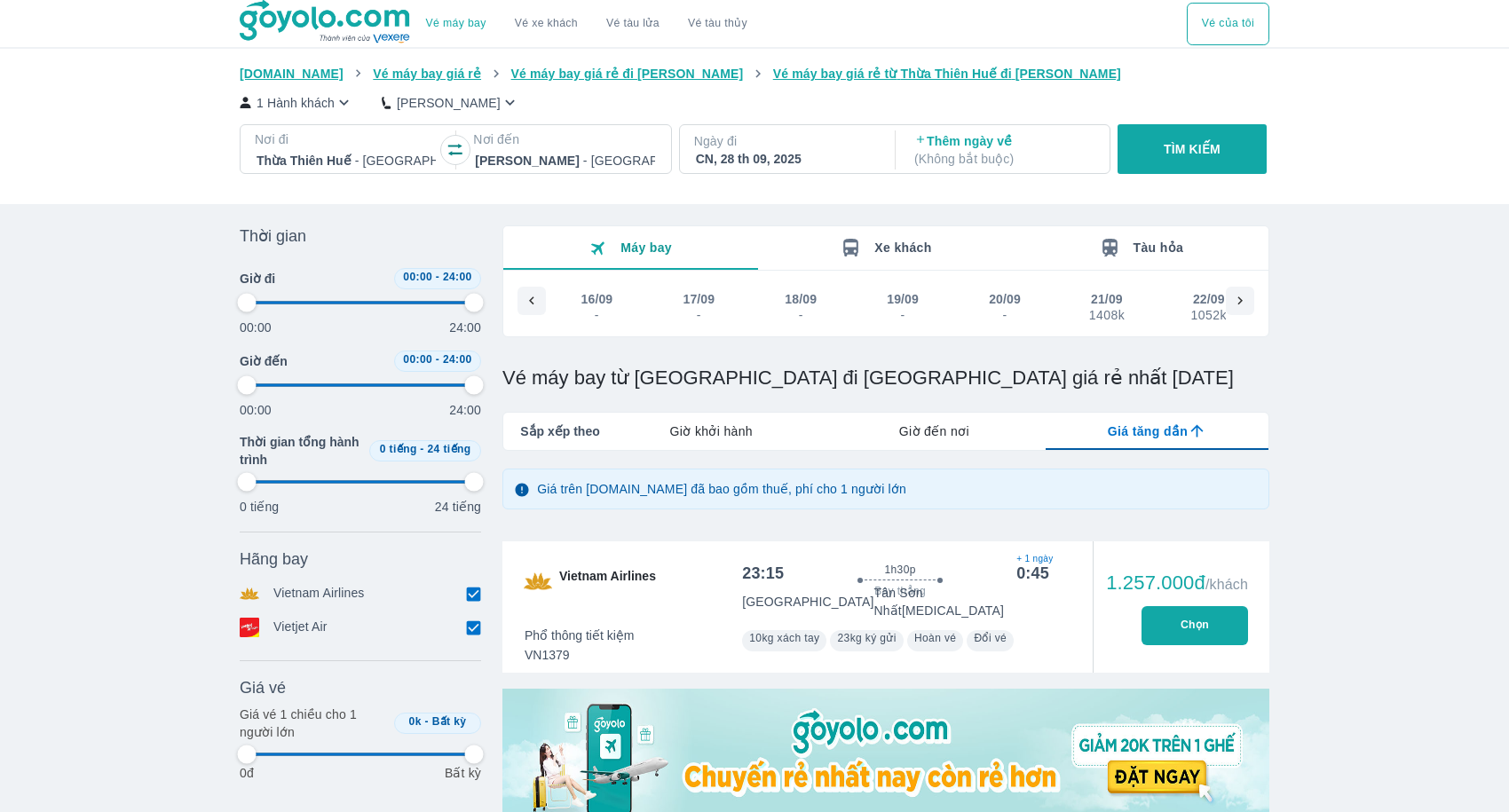
type input "97.9166666666667"
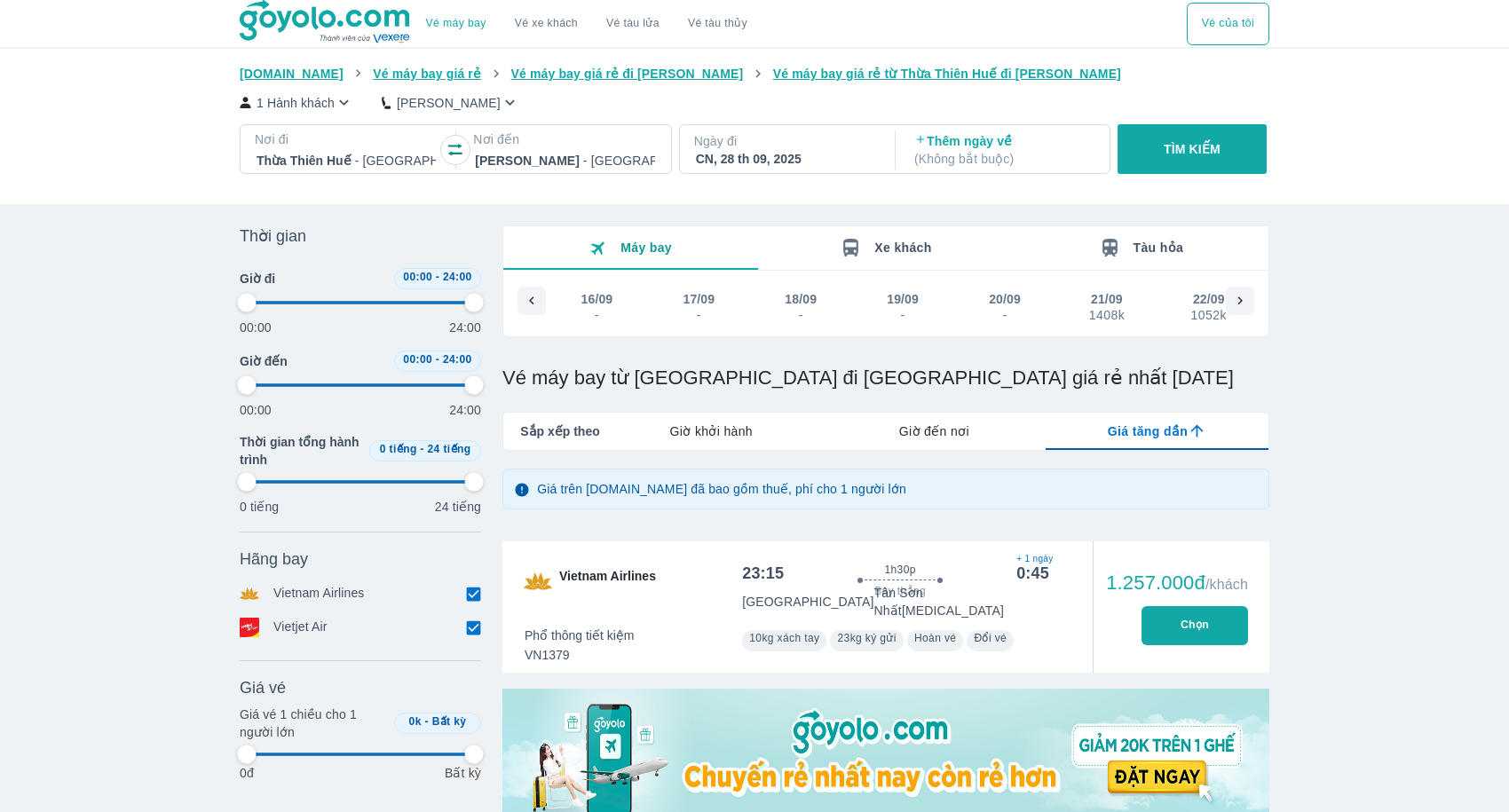
type input "97.9166666666667"
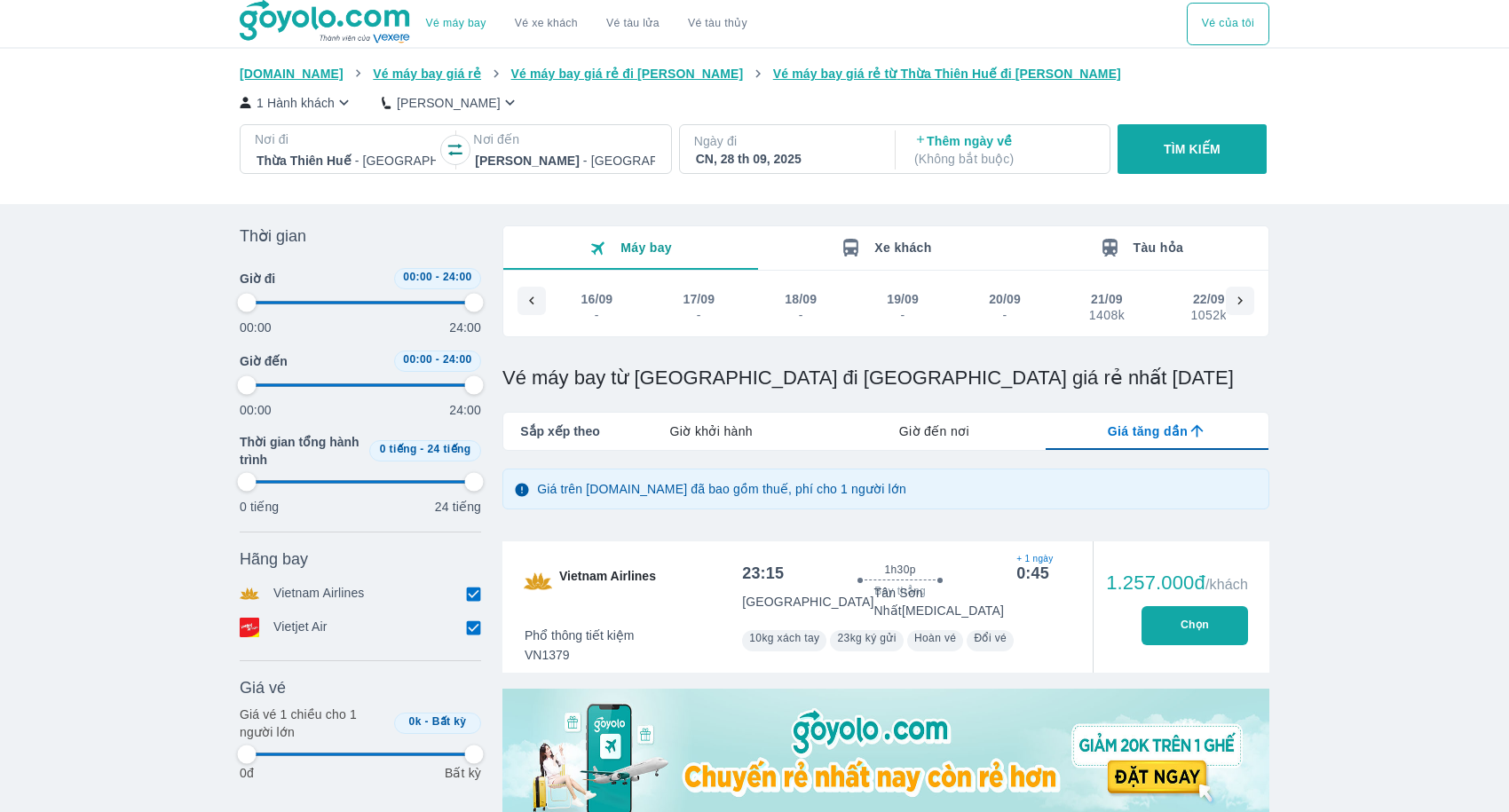
type input "97.9166666666667"
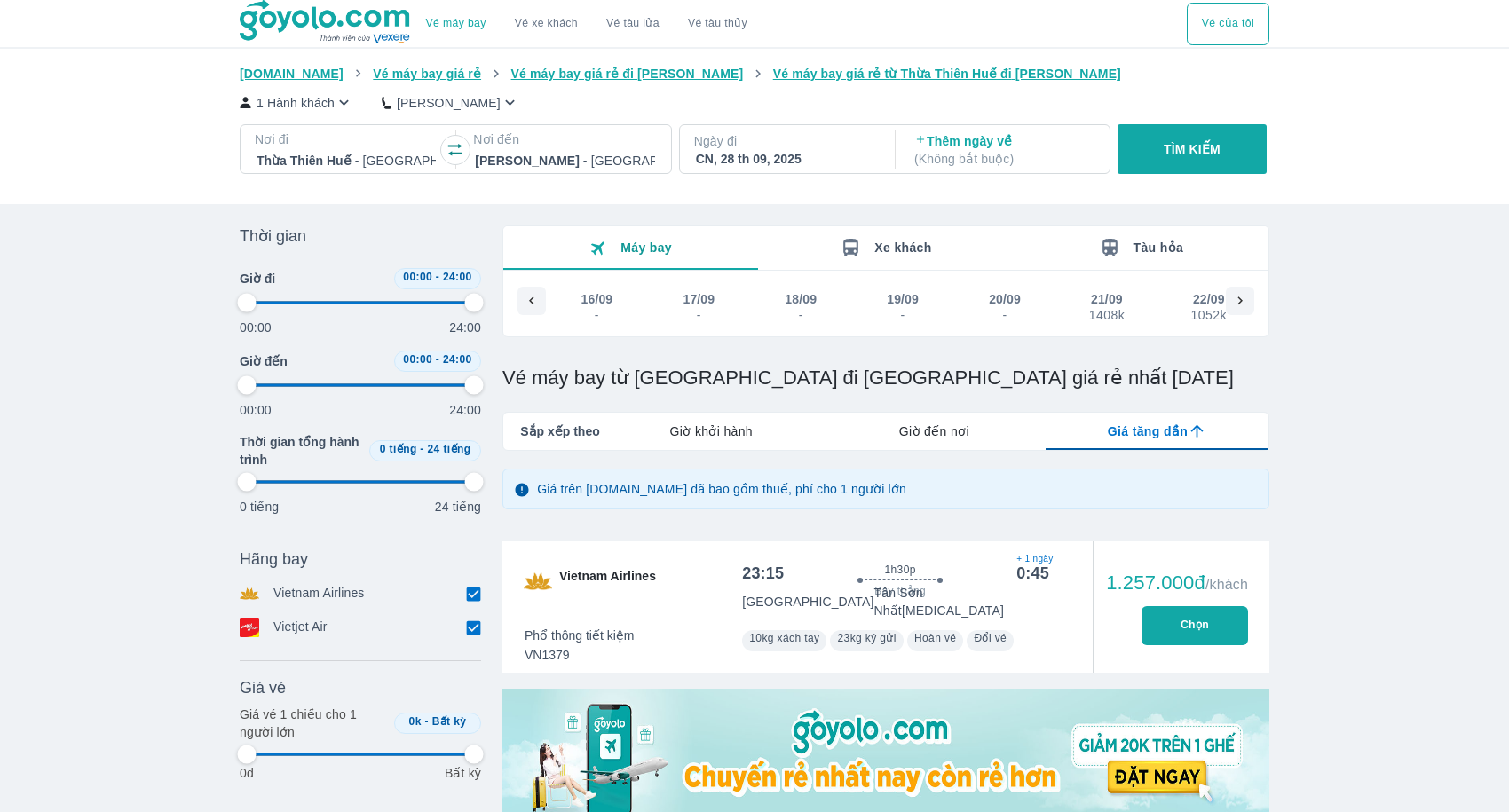
type input "97.9166666666667"
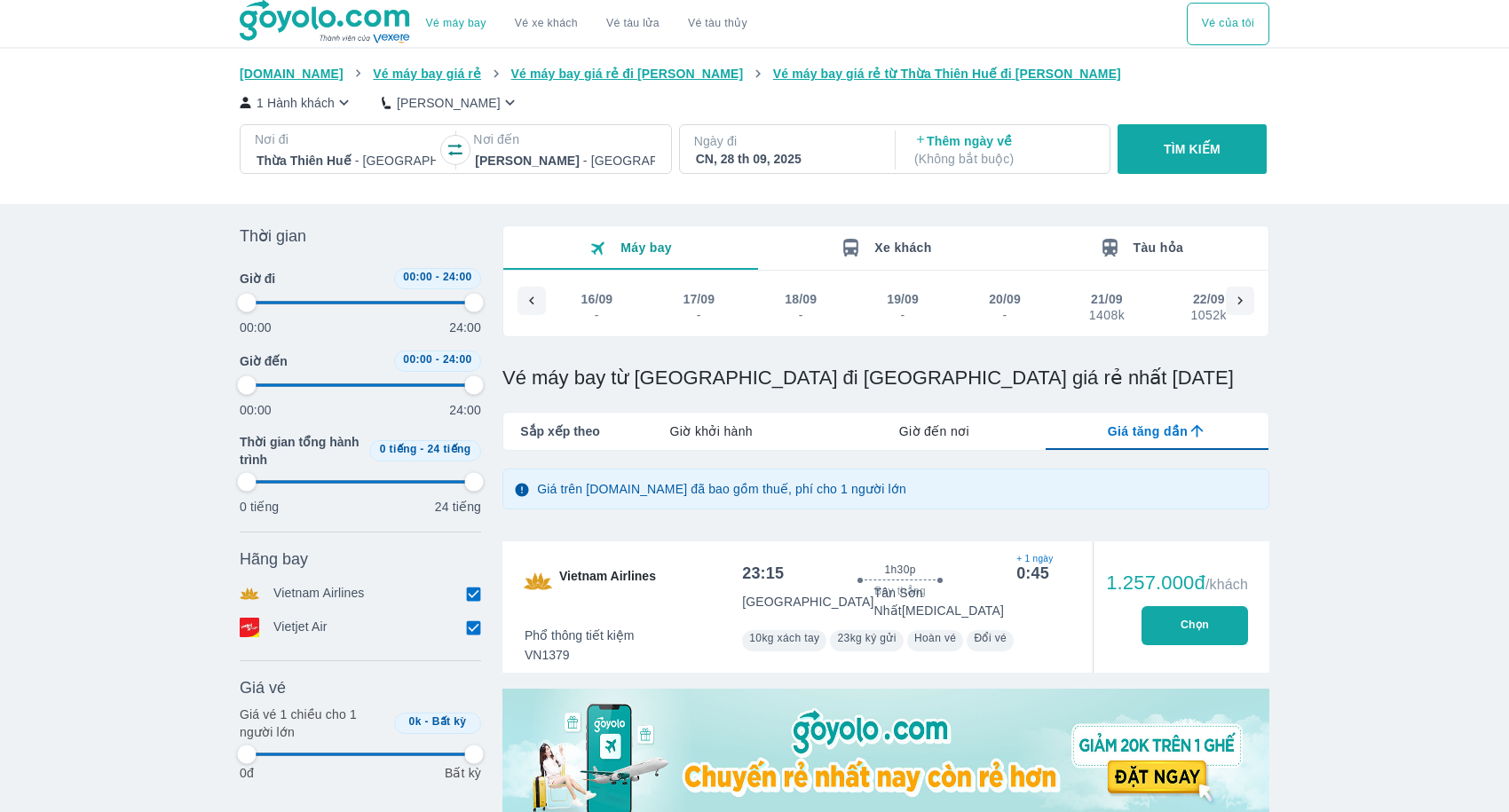
type input "97.9166666666667"
